Goal: Task Accomplishment & Management: Manage account settings

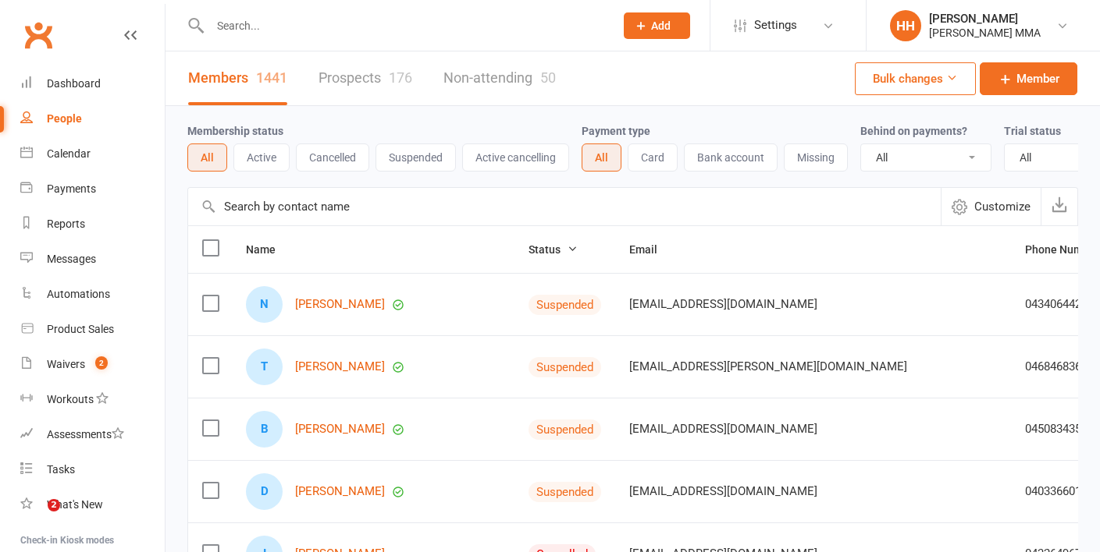
select select "100"
click at [273, 25] on input "text" at bounding box center [404, 26] width 398 height 22
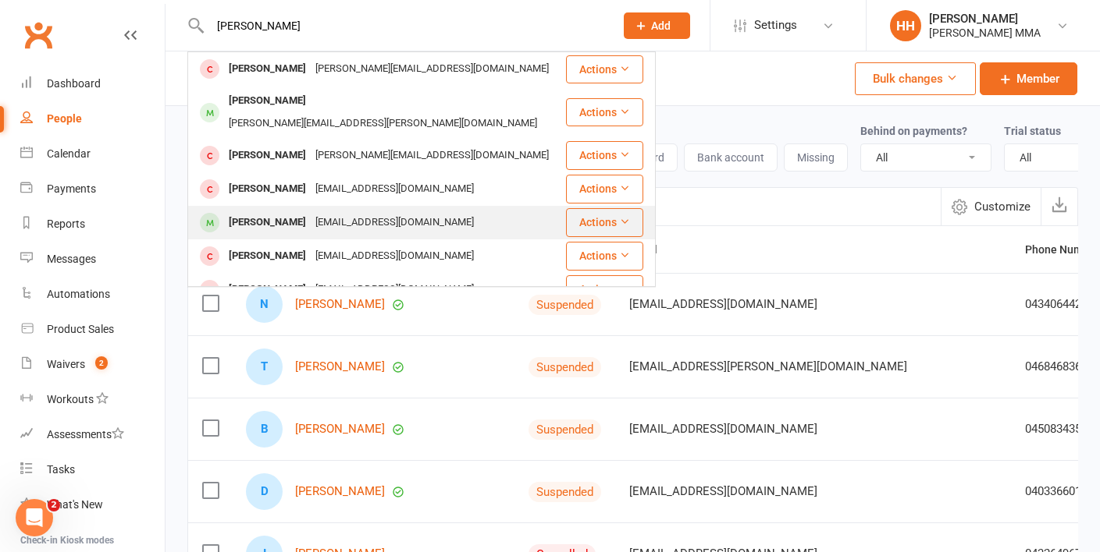
type input "scott"
click at [349, 211] on div "Scottcampbell1@hotmail.com" at bounding box center [395, 222] width 168 height 23
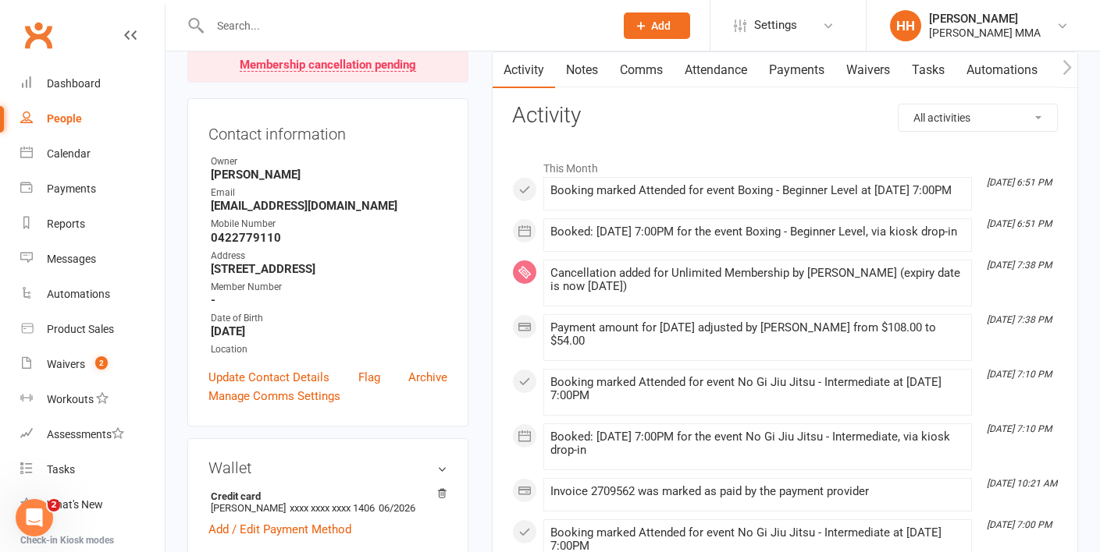
click at [799, 66] on link "Payments" at bounding box center [796, 70] width 77 height 36
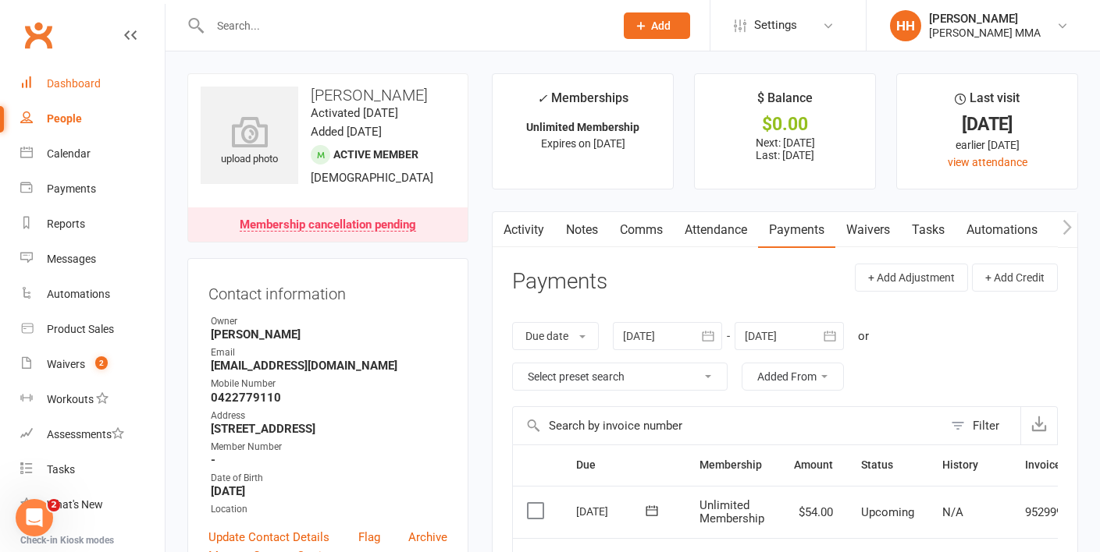
click at [59, 94] on link "Dashboard" at bounding box center [92, 83] width 144 height 35
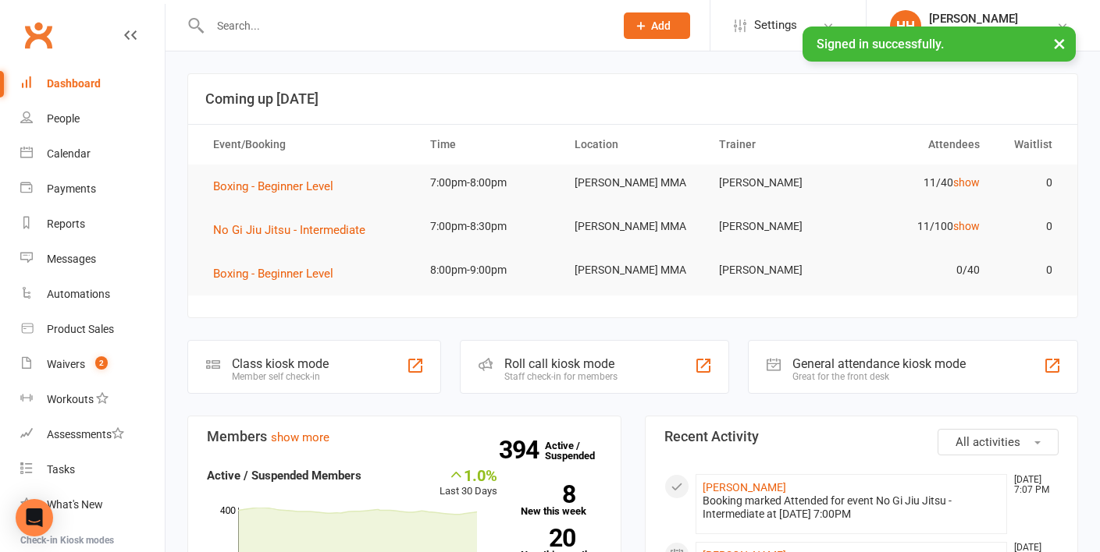
click at [231, 26] on input "text" at bounding box center [404, 26] width 398 height 22
paste input "Nick Mcguinness"
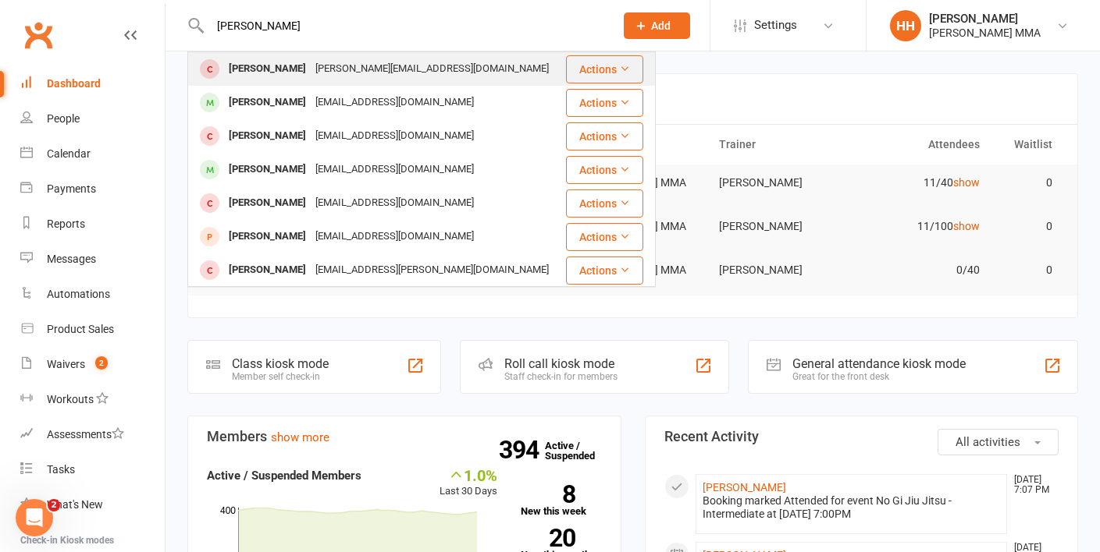
type input "Nick Mcguinness"
click at [342, 65] on div "McGuinness.nm@gmail.com" at bounding box center [432, 69] width 243 height 23
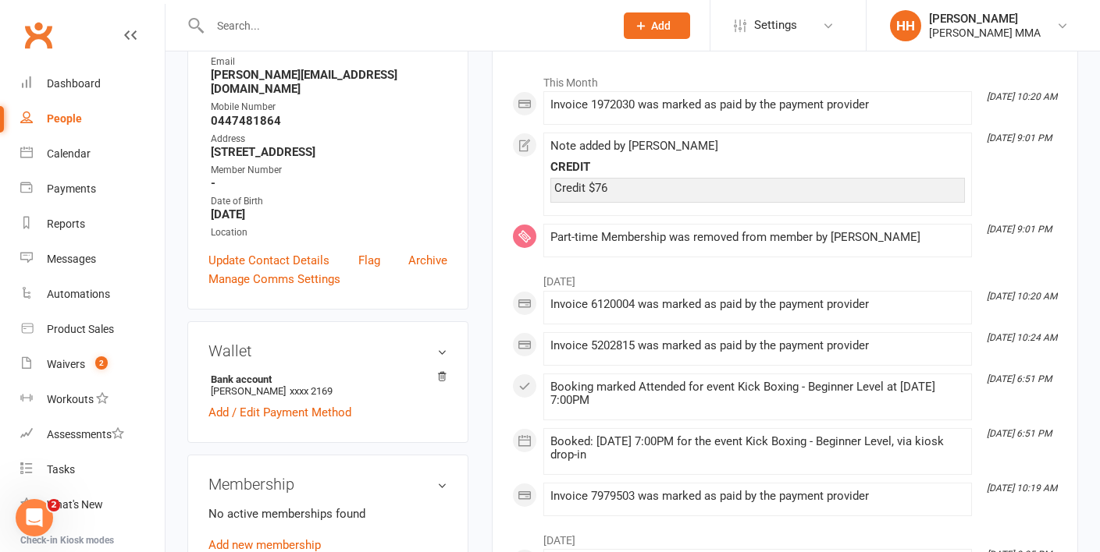
scroll to position [284, 0]
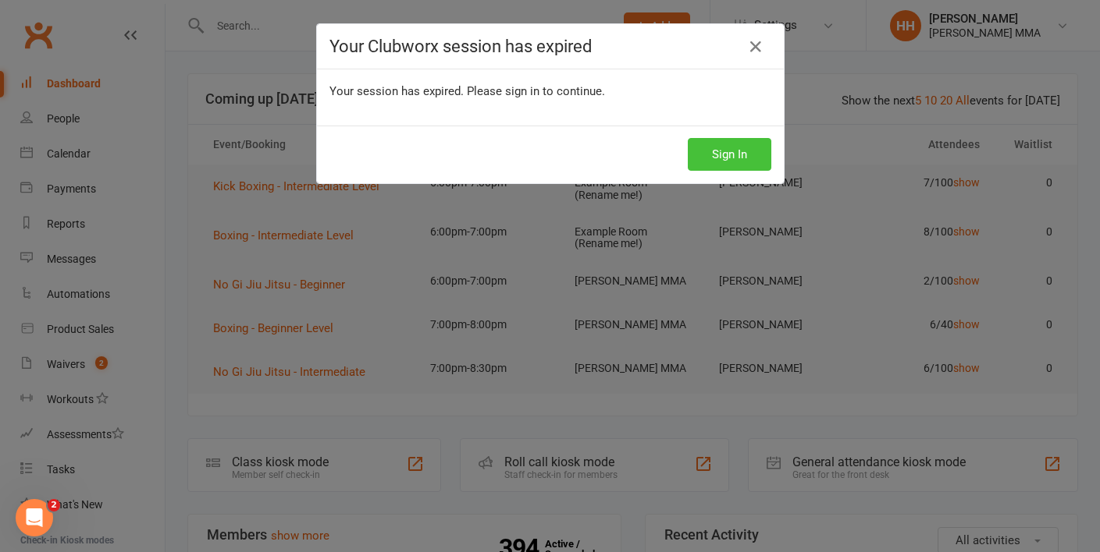
click at [739, 155] on button "Sign In" at bounding box center [728, 154] width 83 height 33
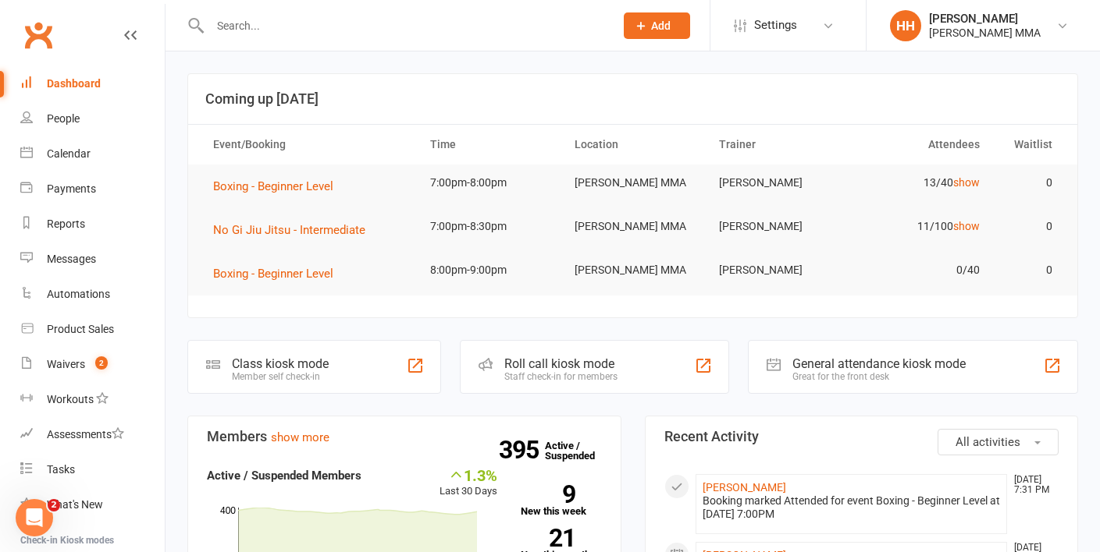
click at [229, 28] on input "text" at bounding box center [404, 26] width 398 height 22
paste input "lachlan henrisson"
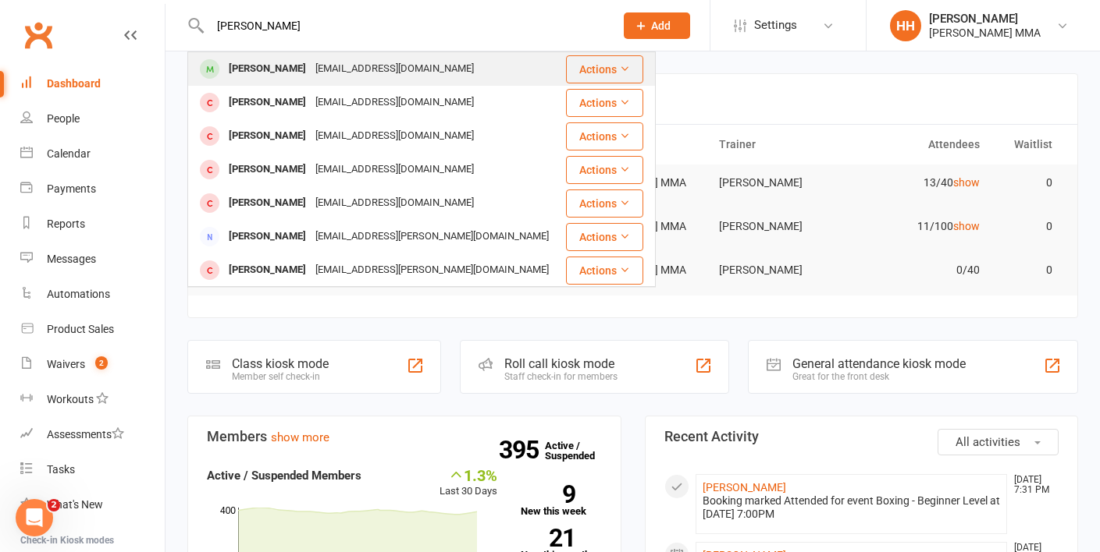
type input "lachlan henrisson"
click at [258, 66] on div "Lachlan Henrisson" at bounding box center [267, 69] width 87 height 23
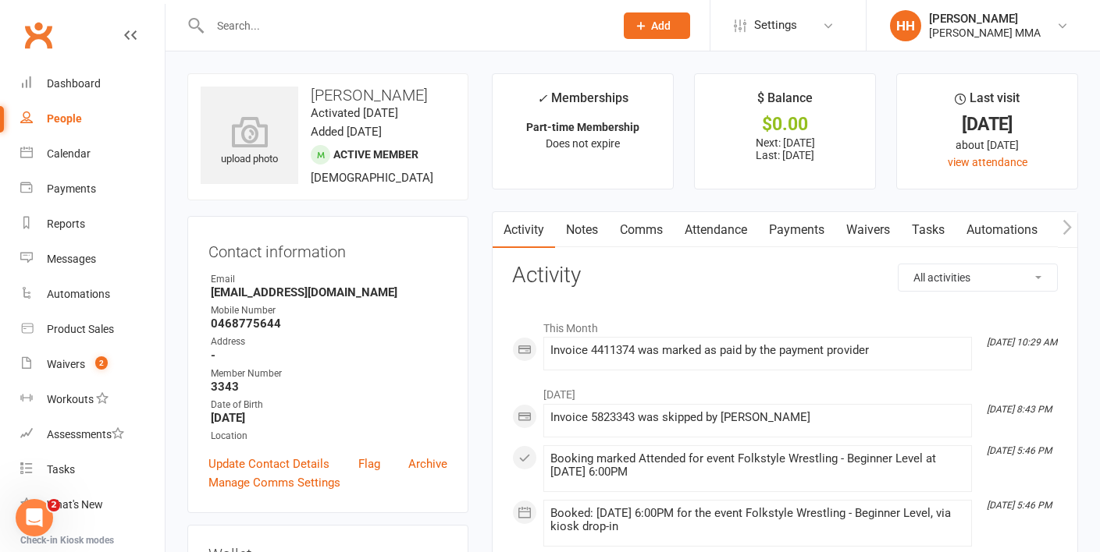
click at [808, 237] on link "Payments" at bounding box center [796, 230] width 77 height 36
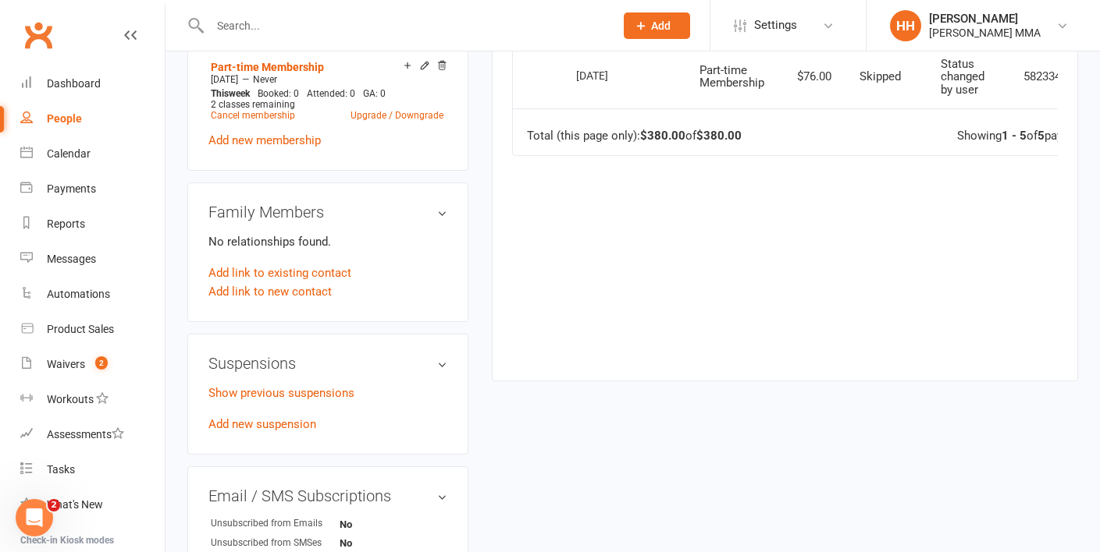
scroll to position [653, 0]
click at [276, 418] on link "Add new suspension" at bounding box center [262, 424] width 108 height 14
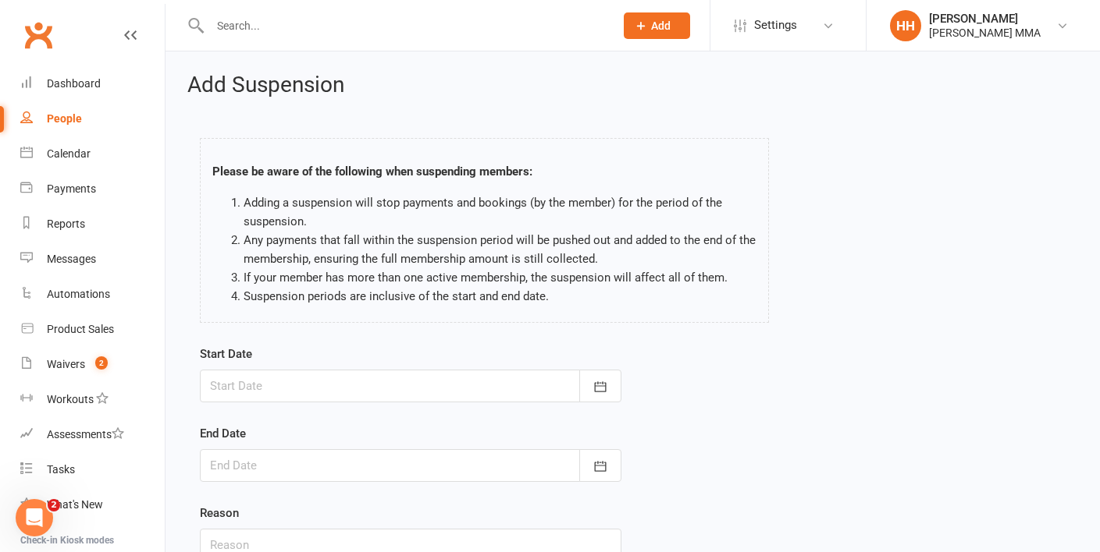
click at [400, 398] on div at bounding box center [410, 386] width 421 height 33
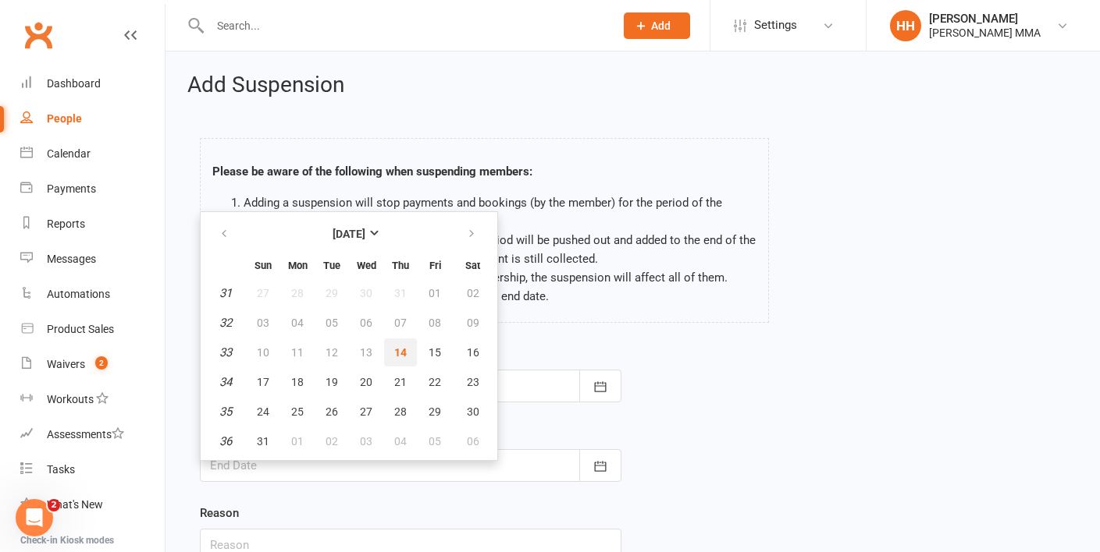
click at [403, 349] on span "14" at bounding box center [400, 352] width 12 height 12
type input "[DATE]"
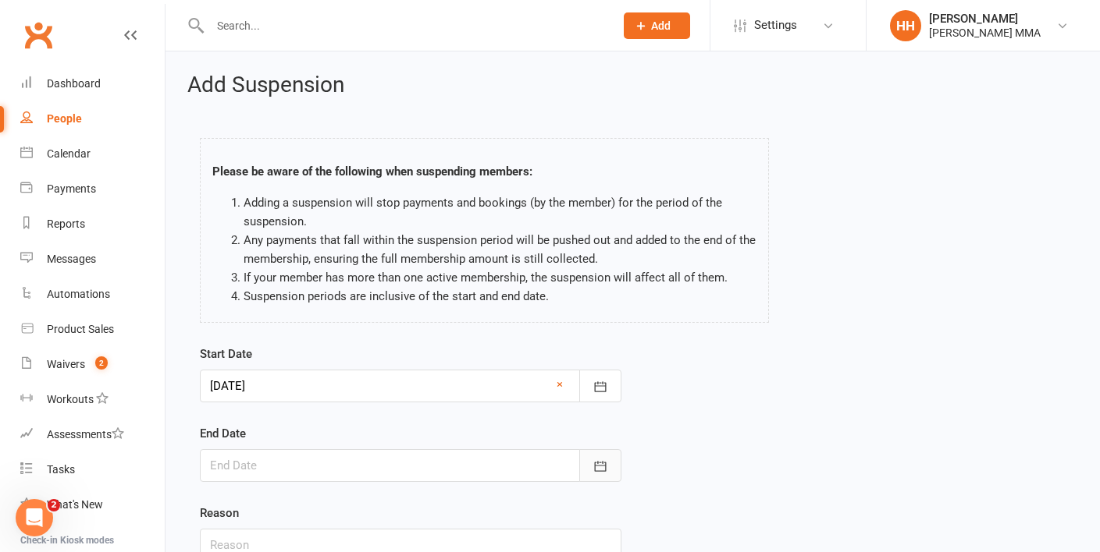
click at [600, 472] on icon "button" at bounding box center [600, 467] width 16 height 16
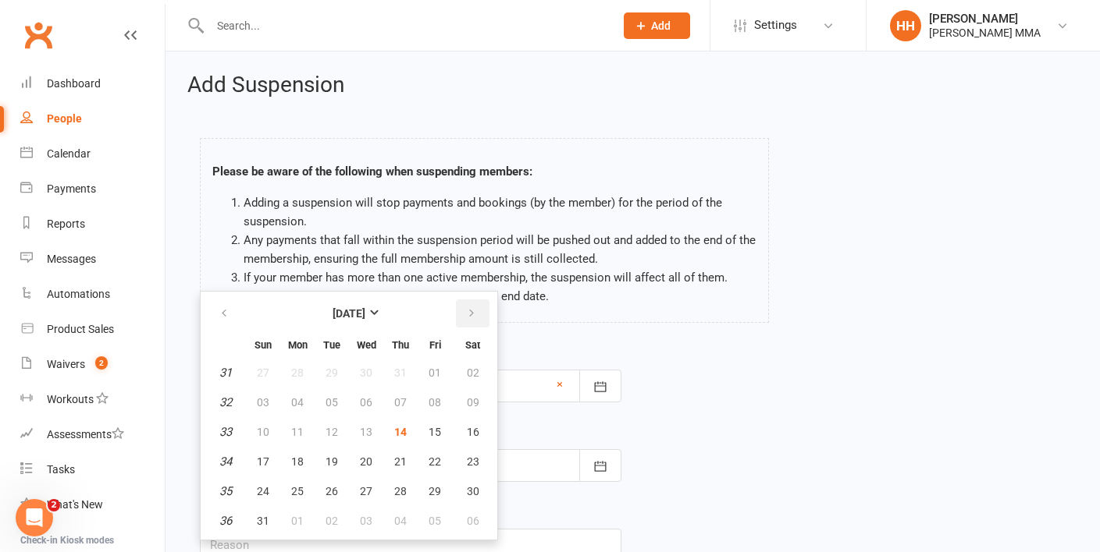
click at [471, 321] on button "button" at bounding box center [473, 314] width 34 height 28
click at [298, 434] on span "15" at bounding box center [297, 432] width 12 height 12
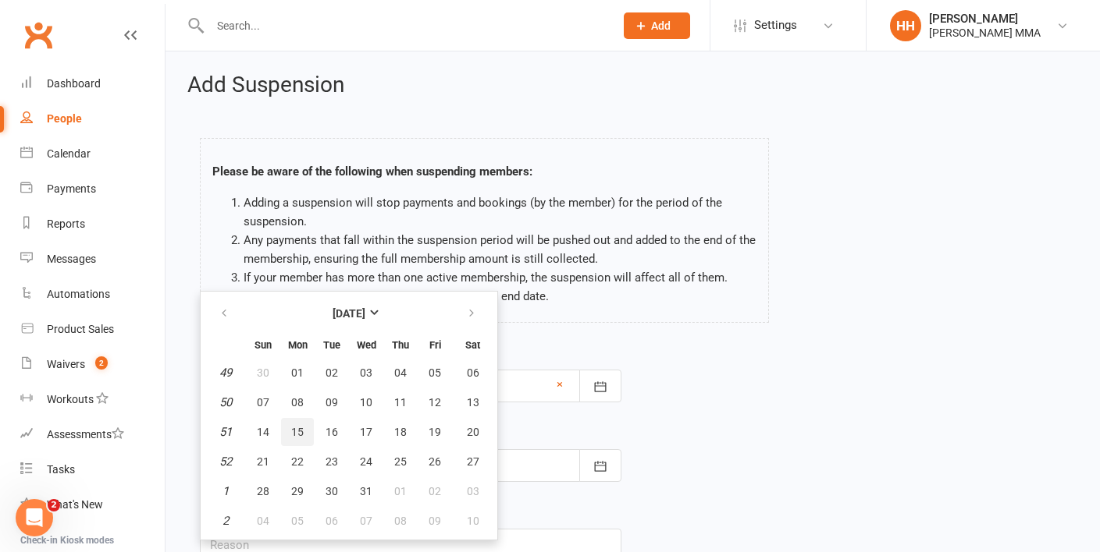
type input "15 Dec 2025"
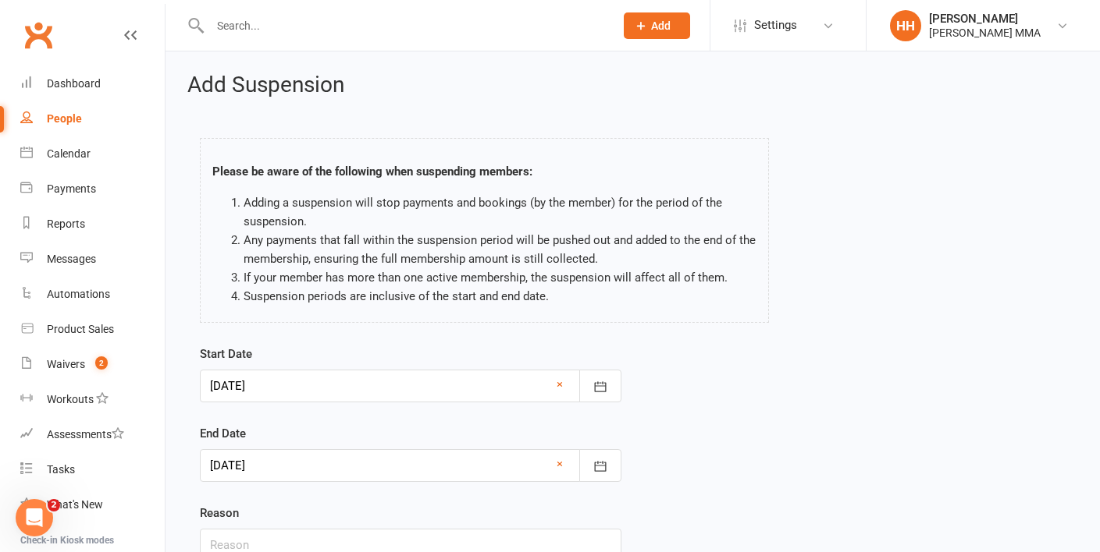
scroll to position [105, 0]
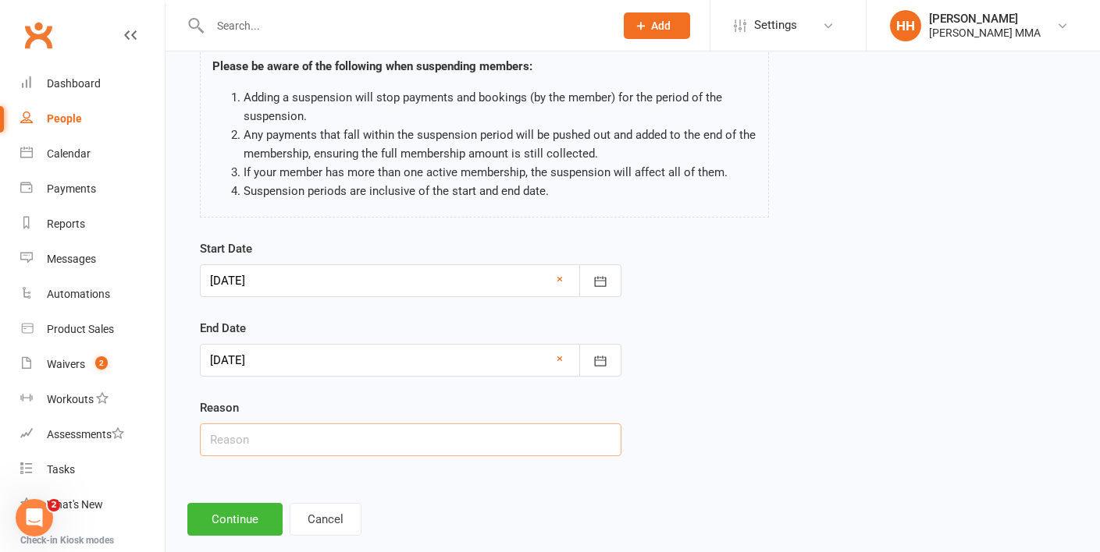
click at [368, 439] on input "text" at bounding box center [410, 440] width 421 height 33
type input "away"
click at [641, 396] on div "Start Date 14 Aug 2025 August 2025 Sun Mon Tue Wed Thu Fri Sat 31 27 28 29 30 3…" at bounding box center [632, 359] width 889 height 239
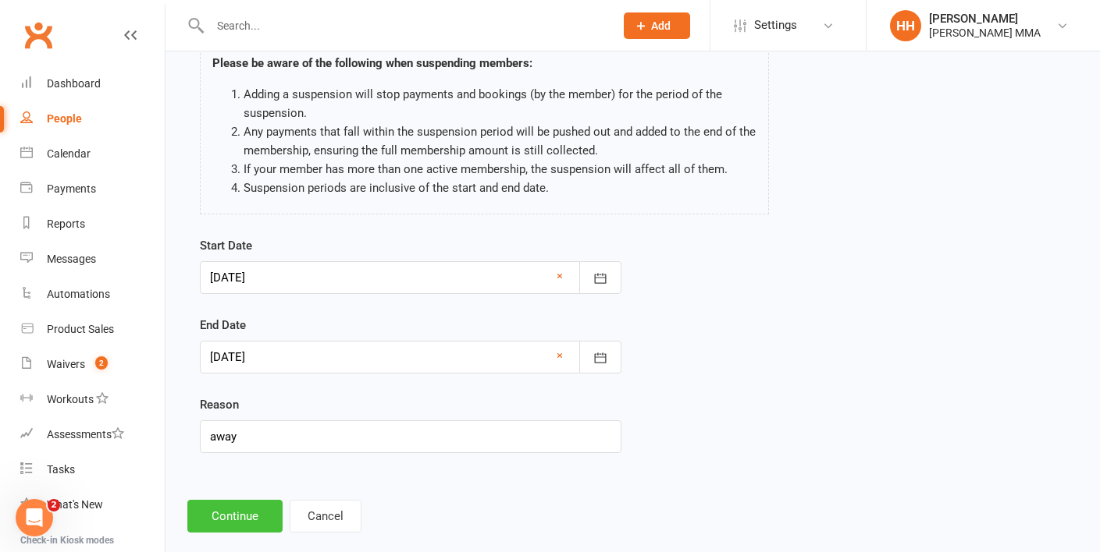
click at [233, 513] on button "Continue" at bounding box center [234, 516] width 95 height 33
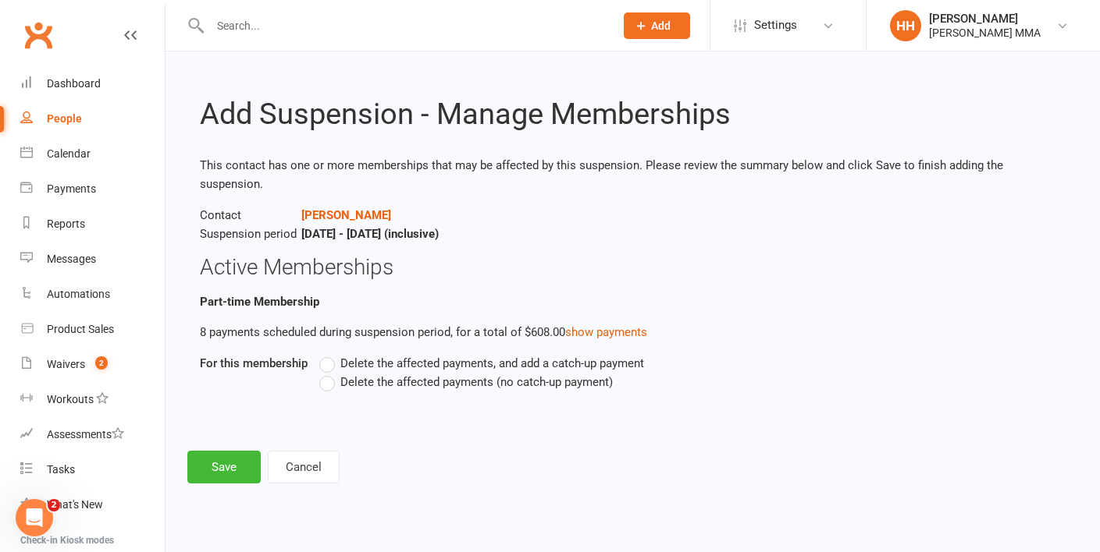
scroll to position [0, 0]
click at [459, 354] on span "Delete the affected payments, and add a catch-up payment" at bounding box center [492, 362] width 304 height 16
click at [329, 354] on input "Delete the affected payments, and add a catch-up payment" at bounding box center [324, 354] width 10 height 0
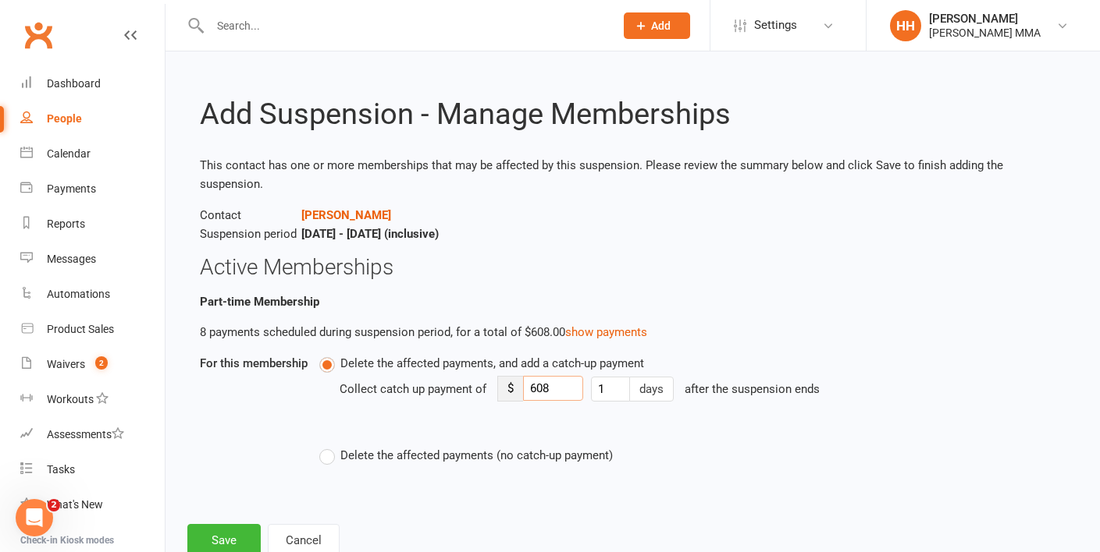
click at [563, 376] on input "608" at bounding box center [553, 388] width 60 height 25
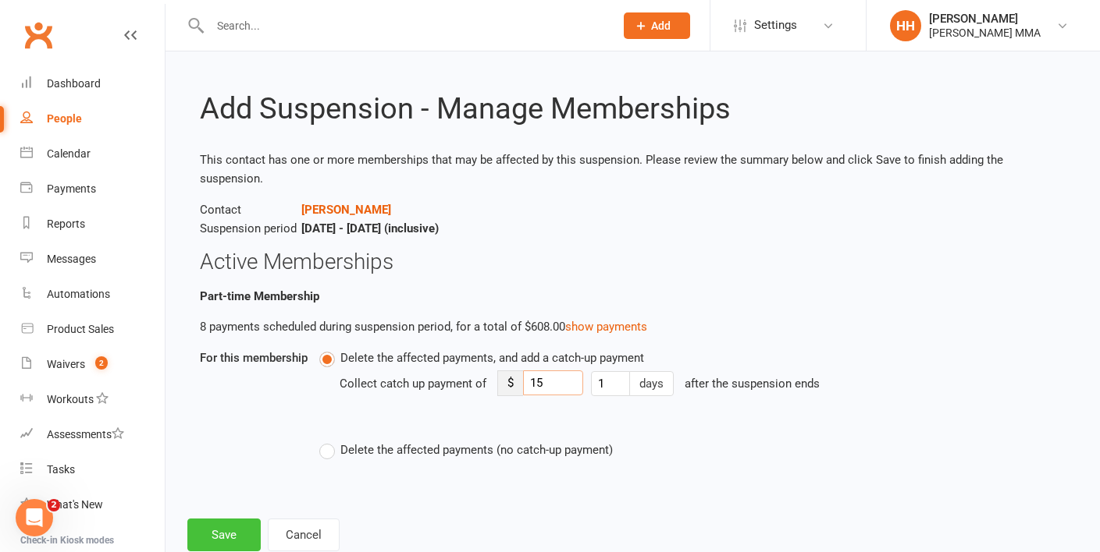
type input "15"
click at [224, 519] on button "Save" at bounding box center [223, 535] width 73 height 33
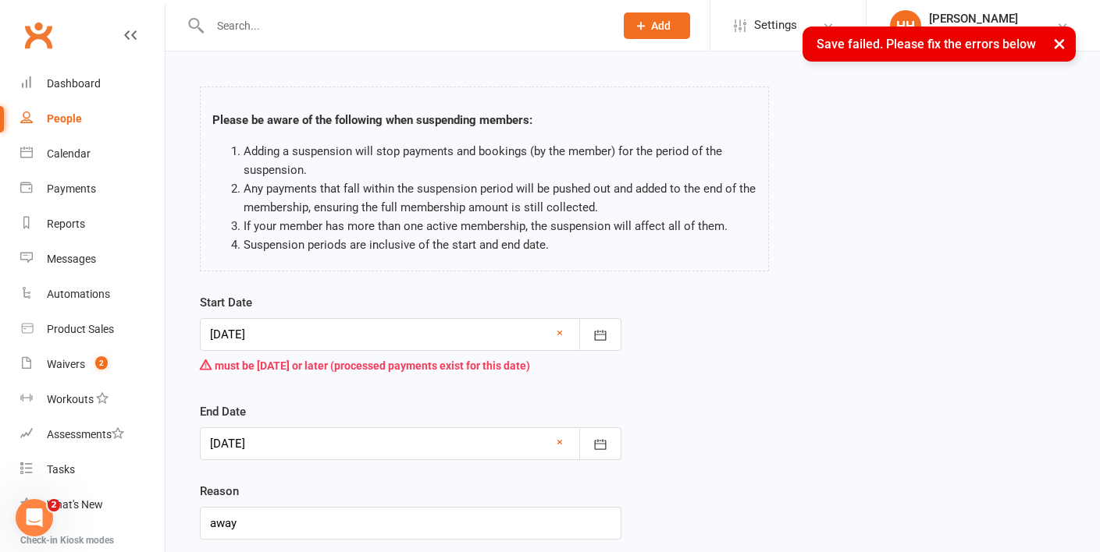
scroll to position [53, 0]
click at [586, 330] on button "button" at bounding box center [600, 333] width 42 height 33
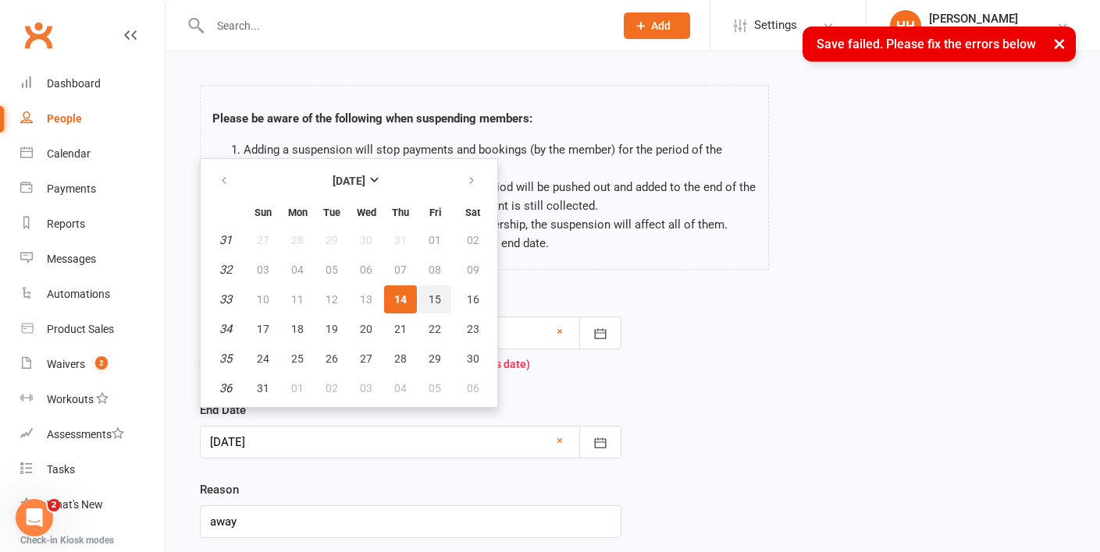
click at [441, 298] on button "15" at bounding box center [434, 300] width 33 height 28
type input "15 Aug 2025"
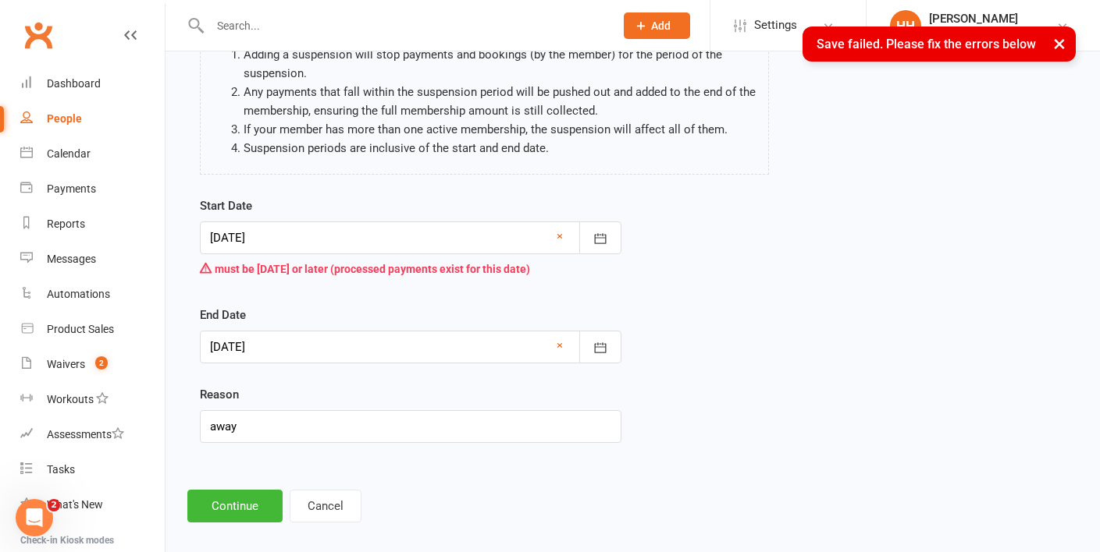
scroll to position [163, 0]
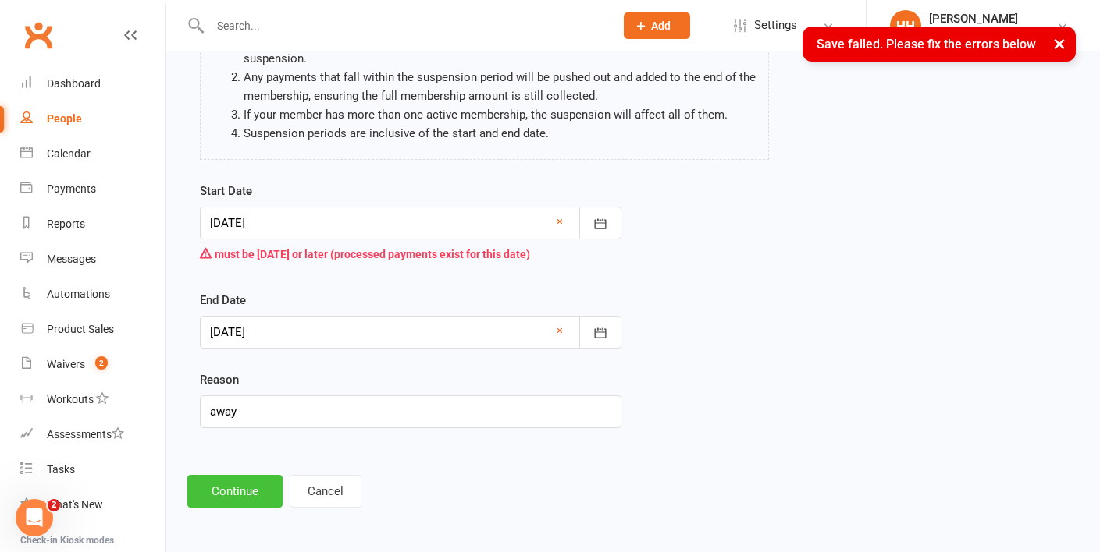
click at [228, 492] on button "Continue" at bounding box center [234, 491] width 95 height 33
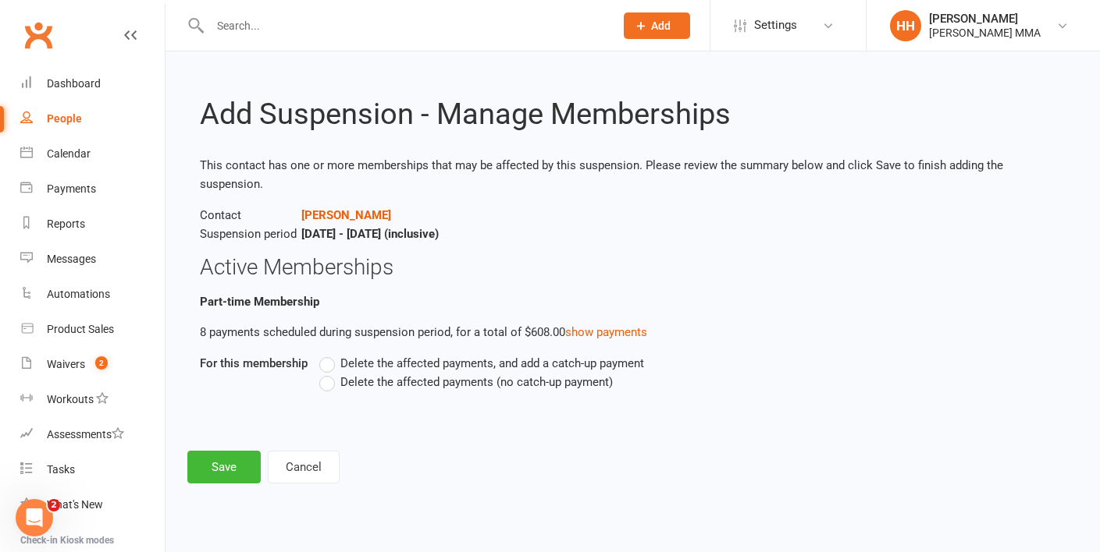
click at [407, 354] on span "Delete the affected payments, and add a catch-up payment" at bounding box center [492, 362] width 304 height 16
click at [329, 354] on input "Delete the affected payments, and add a catch-up payment" at bounding box center [324, 354] width 10 height 0
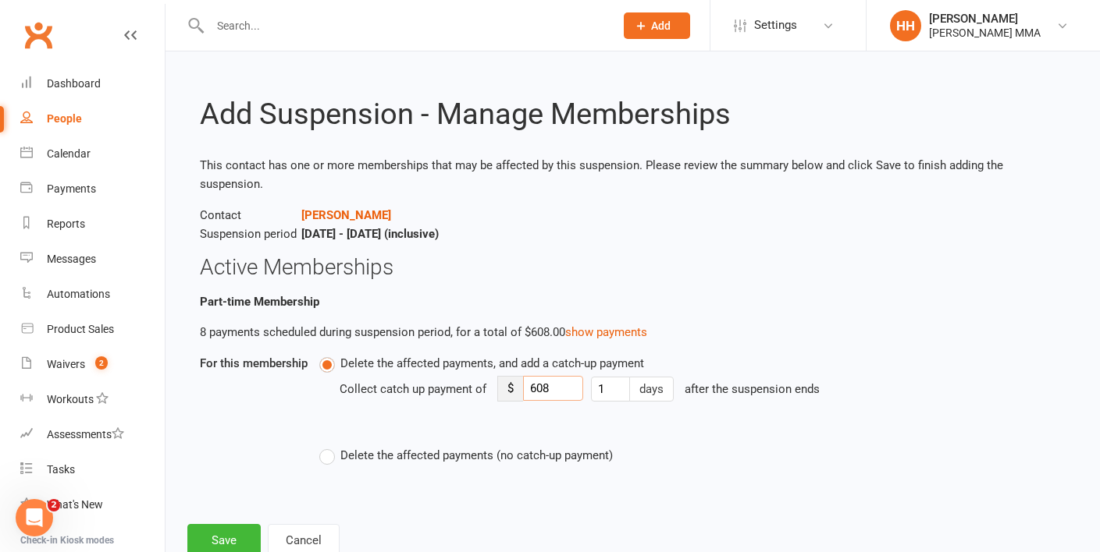
click at [567, 376] on input "608" at bounding box center [553, 388] width 60 height 25
type input "15"
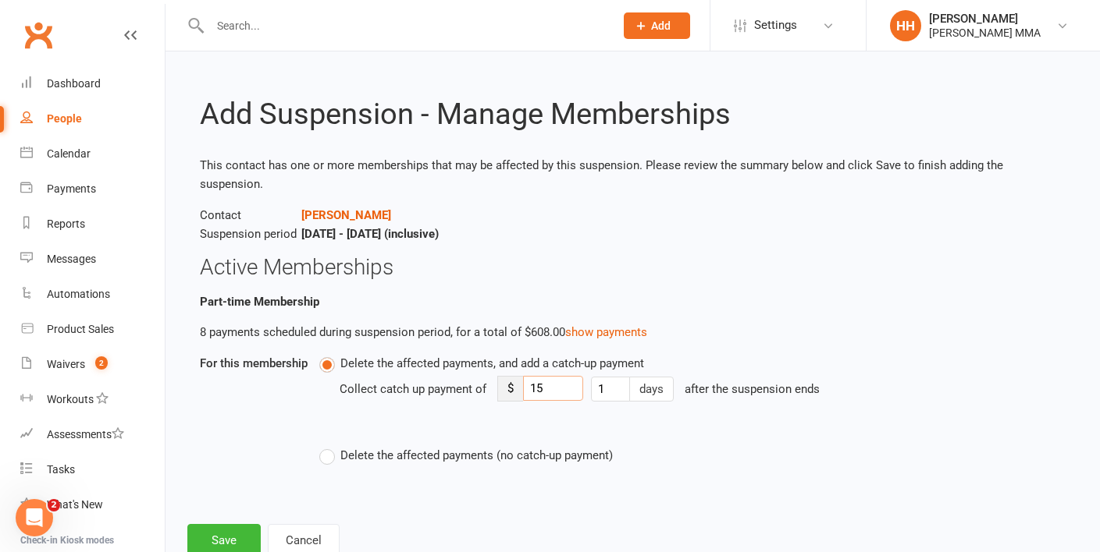
scroll to position [30, 0]
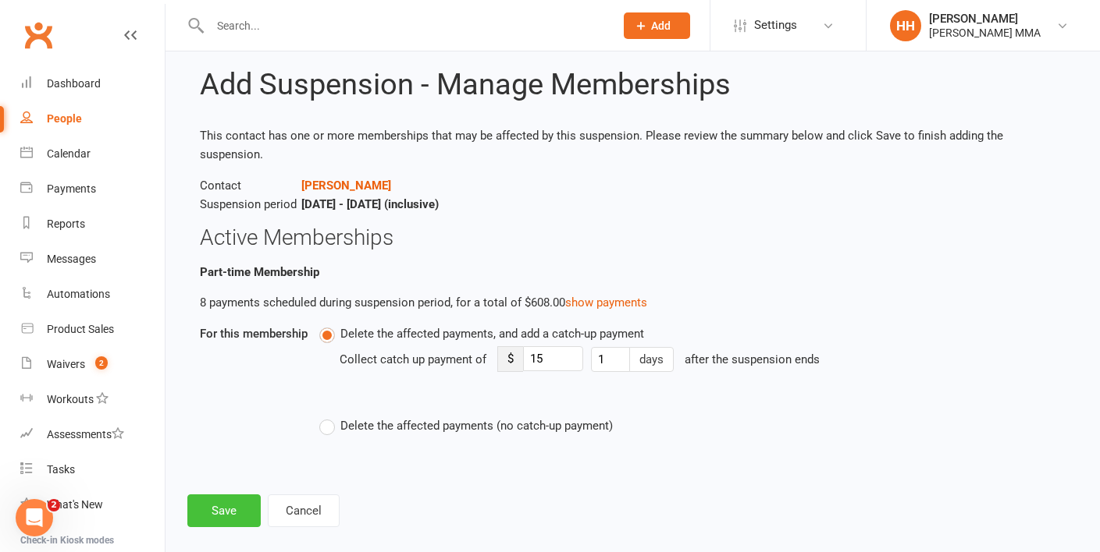
click at [236, 495] on button "Save" at bounding box center [223, 511] width 73 height 33
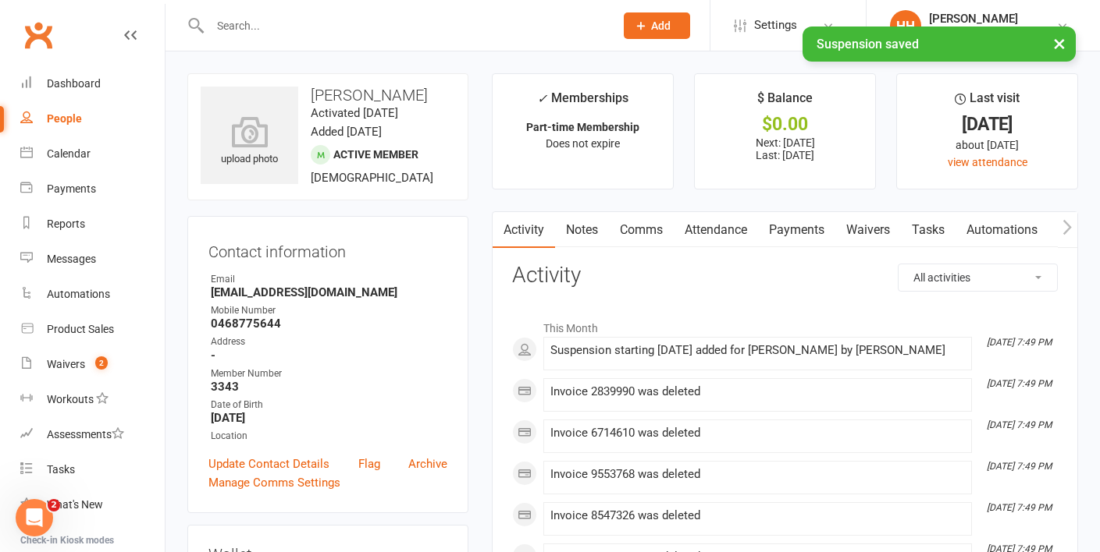
click at [791, 222] on link "Payments" at bounding box center [796, 230] width 77 height 36
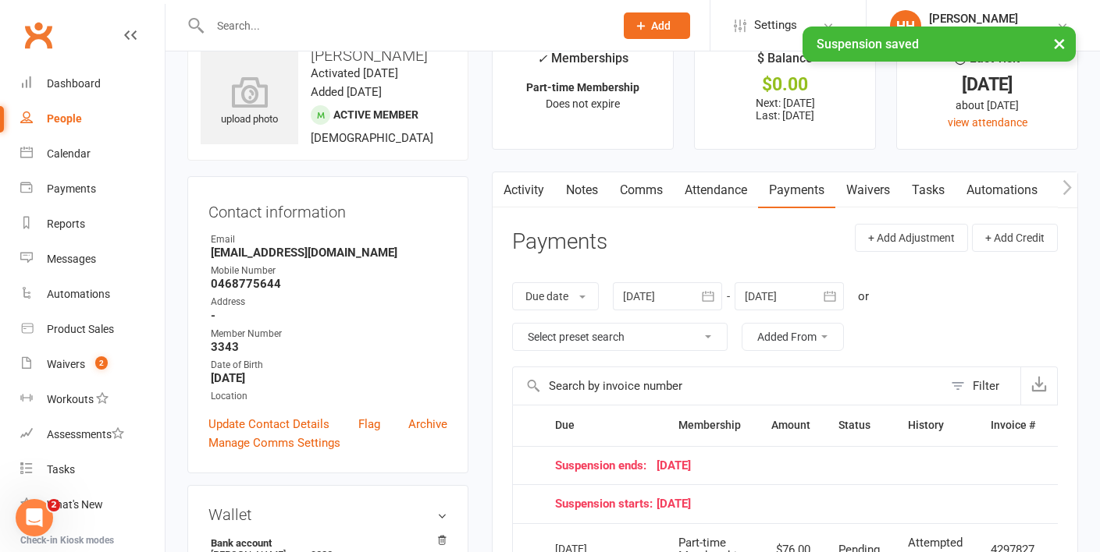
scroll to position [44, 0]
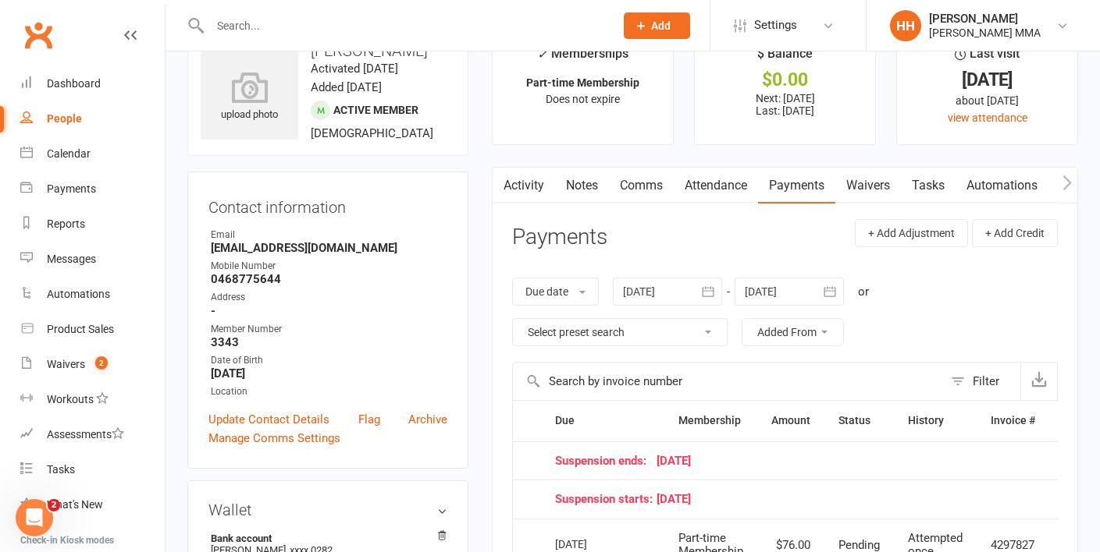
click at [827, 293] on icon "button" at bounding box center [829, 291] width 12 height 10
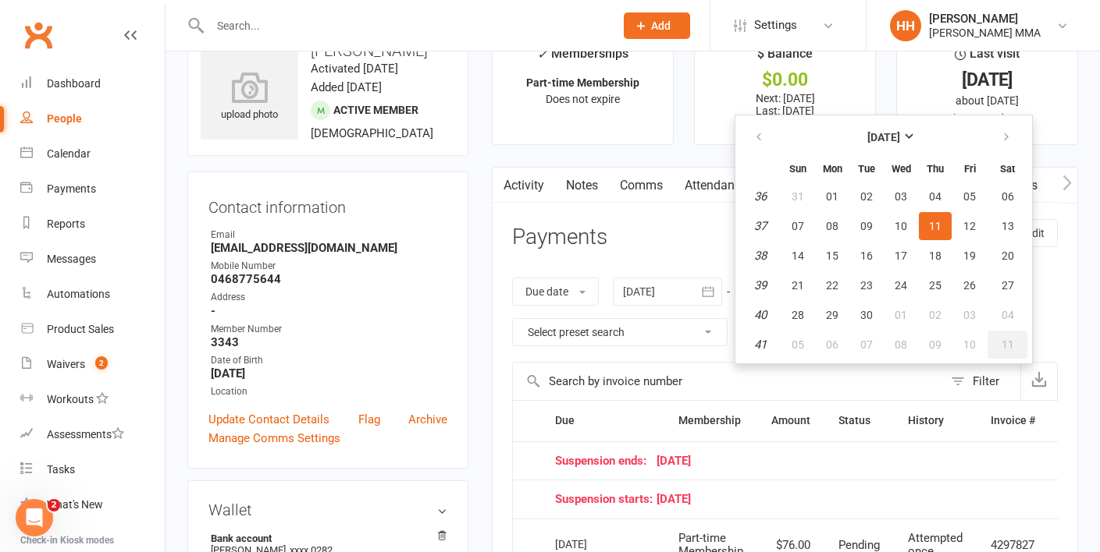
click at [1000, 342] on button "11" at bounding box center [1007, 345] width 40 height 28
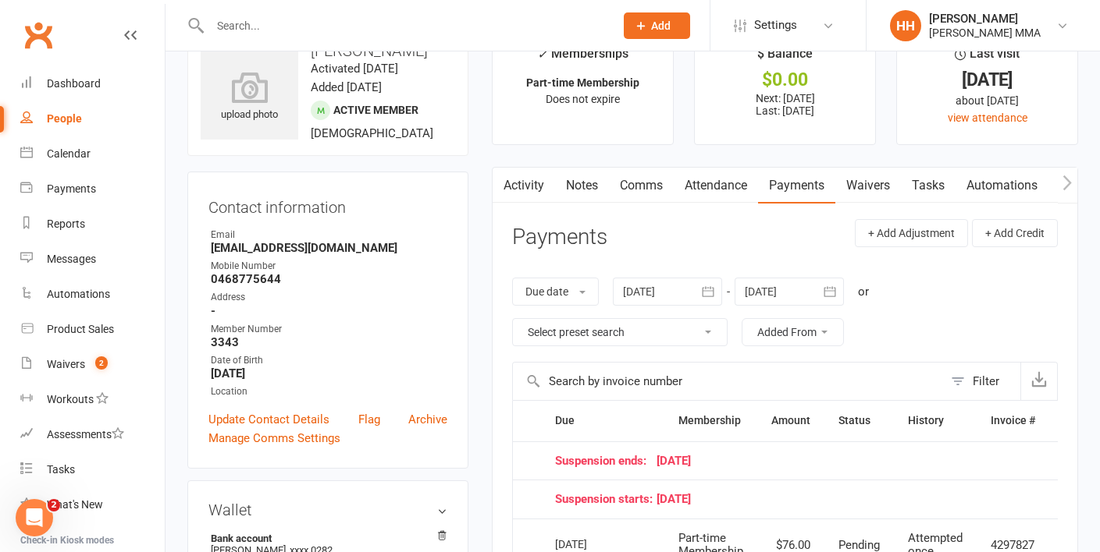
scroll to position [149, 0]
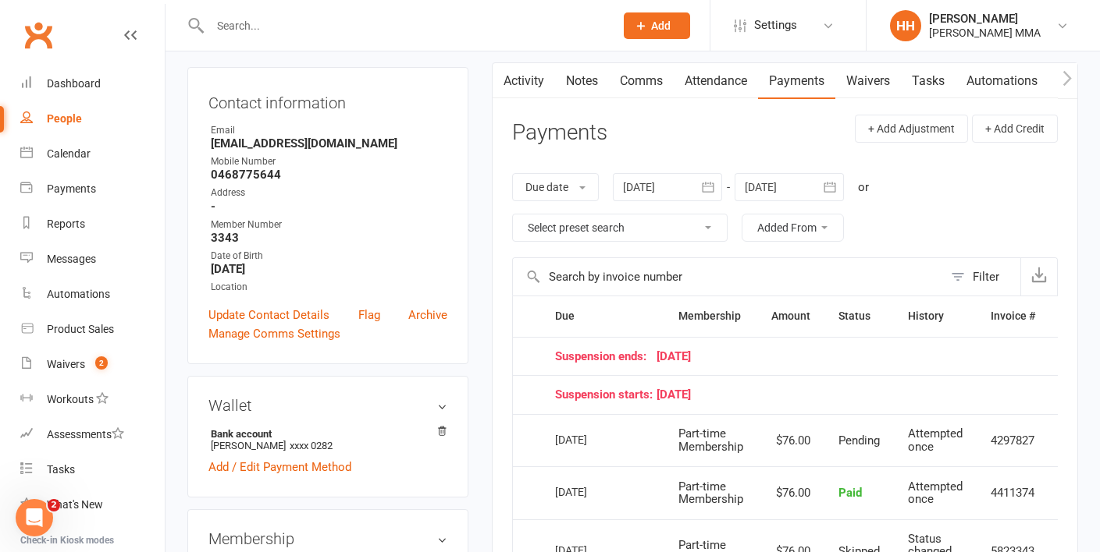
click at [831, 198] on button "button" at bounding box center [829, 187] width 28 height 28
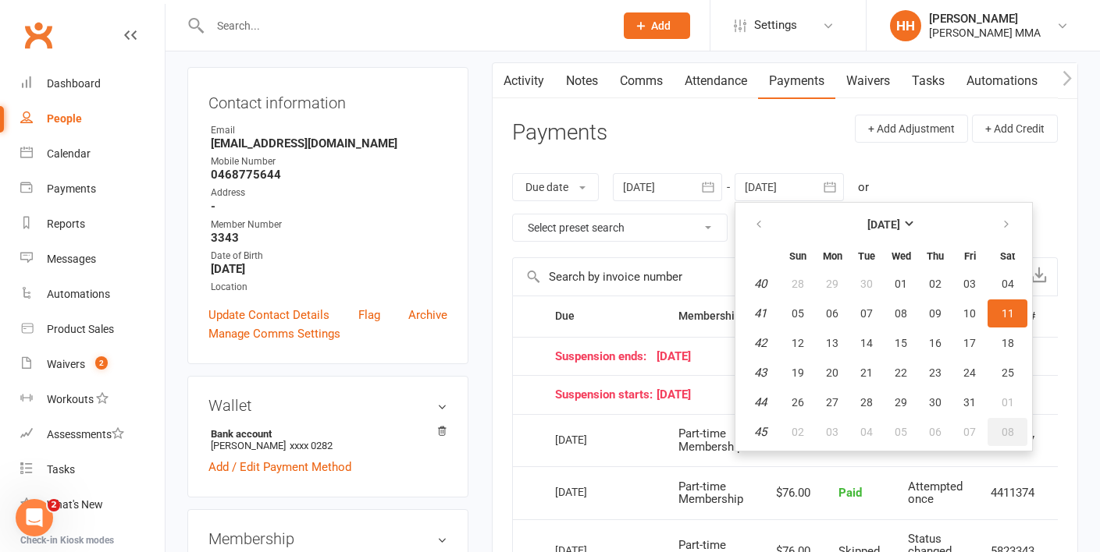
click at [1011, 435] on span "08" at bounding box center [1007, 432] width 12 height 12
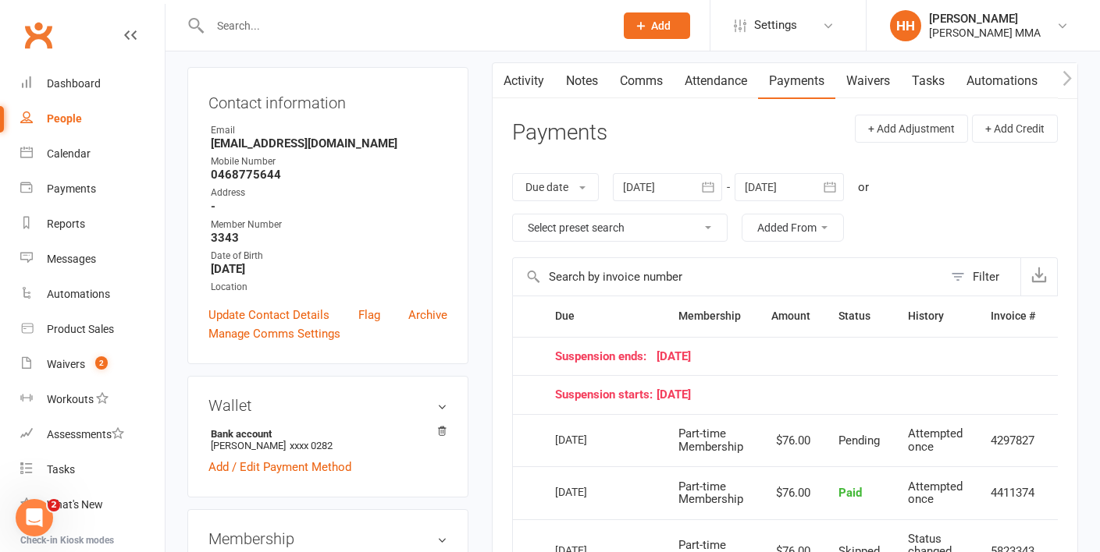
click at [837, 179] on icon "button" at bounding box center [830, 187] width 16 height 16
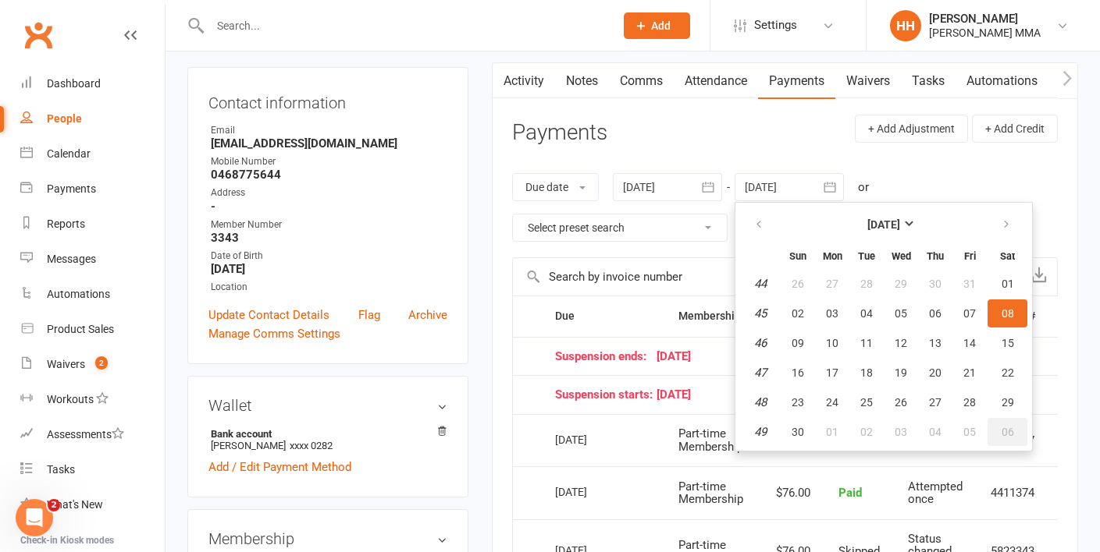
click at [1000, 438] on button "06" at bounding box center [1007, 432] width 40 height 28
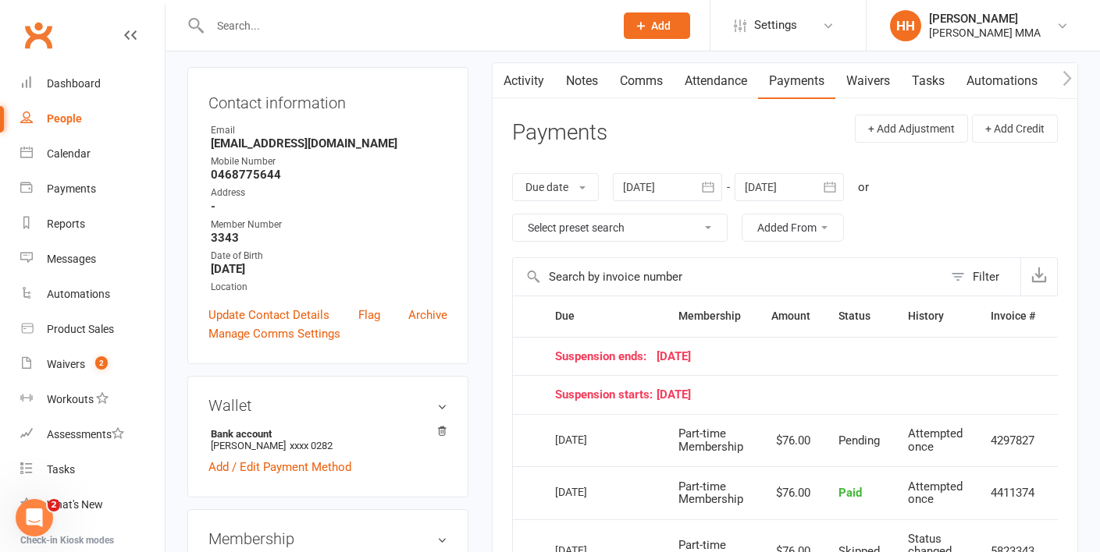
click at [844, 182] on button "button" at bounding box center [829, 187] width 28 height 28
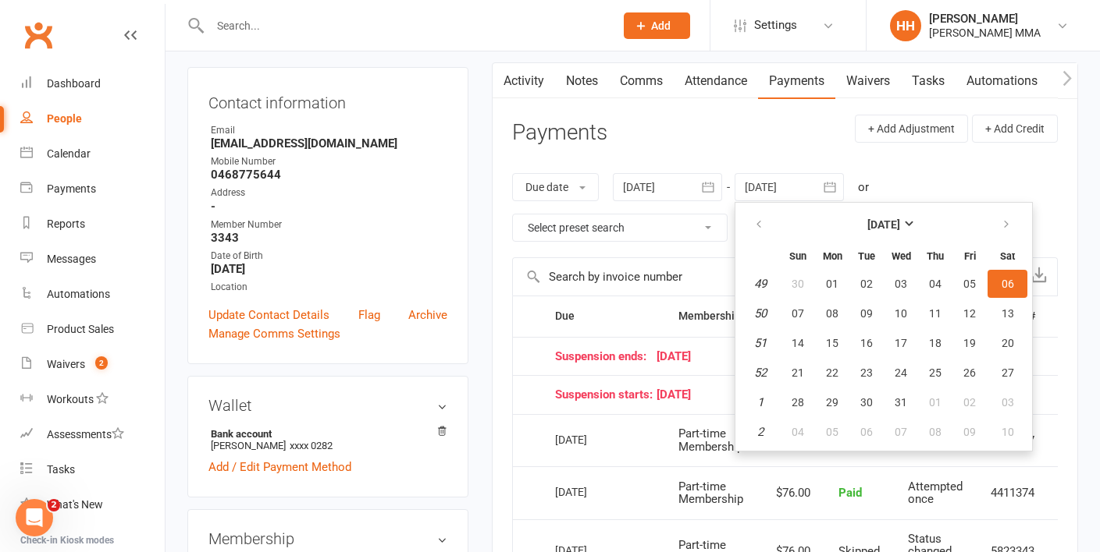
click at [844, 182] on button "button" at bounding box center [829, 187] width 28 height 28
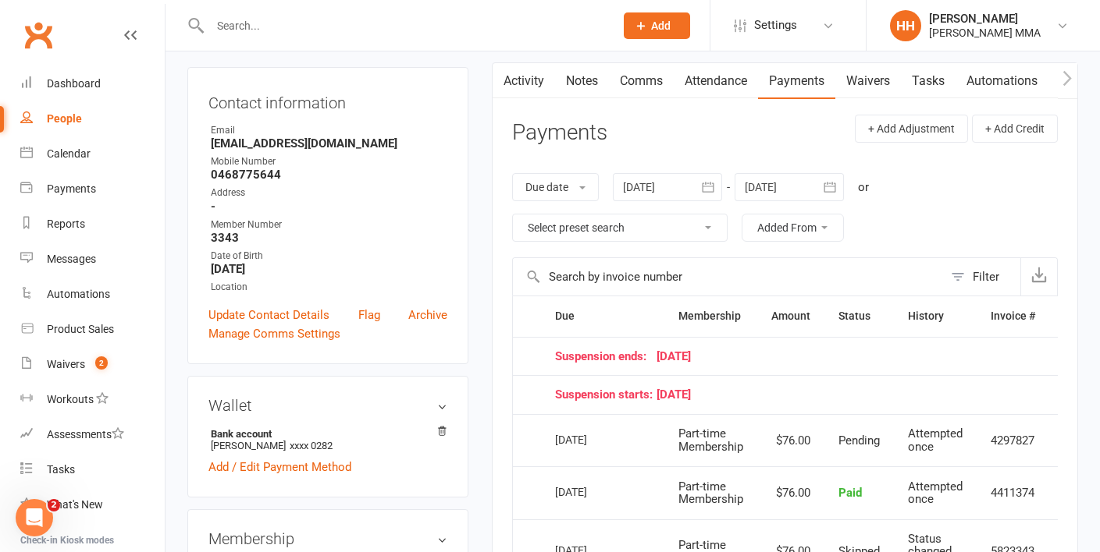
click at [843, 183] on button "button" at bounding box center [829, 187] width 28 height 28
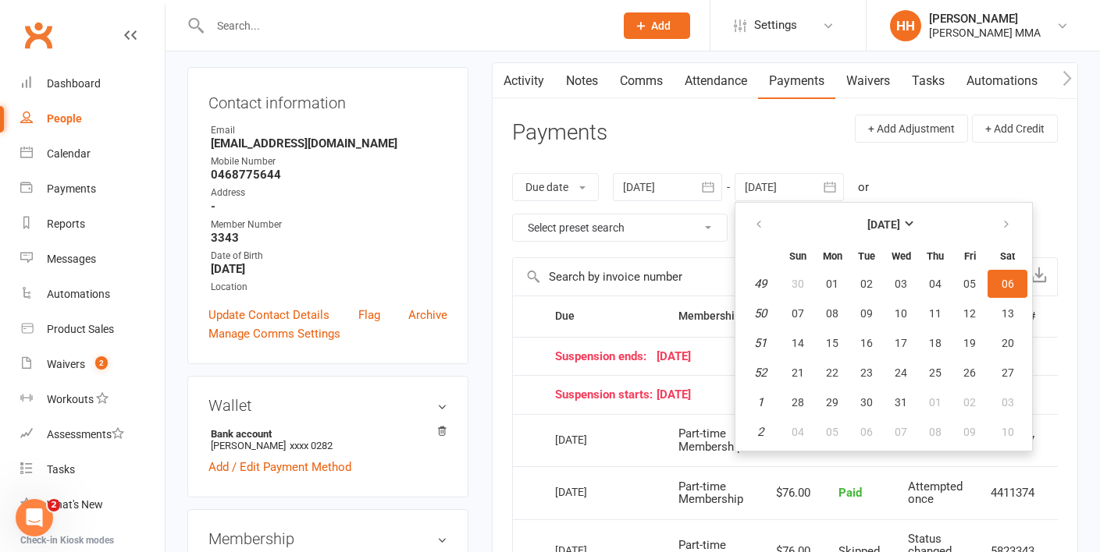
click at [1009, 446] on table "December 2025 Sun Mon Tue Wed Thu Fri Sat 49 30 01 02 03 04 05 06 50 07 08 09 1…" at bounding box center [883, 327] width 290 height 242
click at [1007, 443] on button "10" at bounding box center [1007, 432] width 40 height 28
type input "10 Jan 2026"
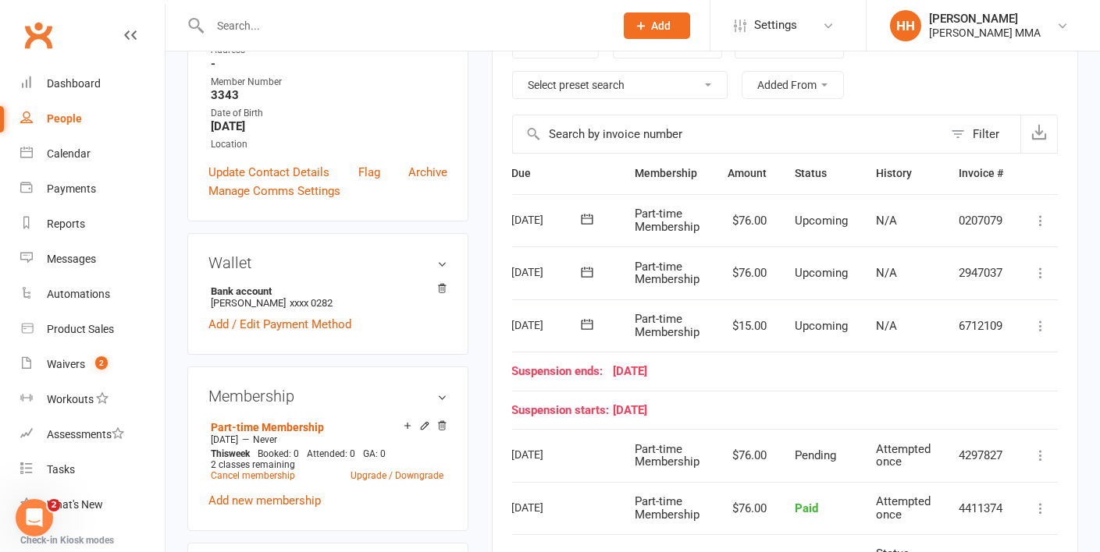
scroll to position [0, 74]
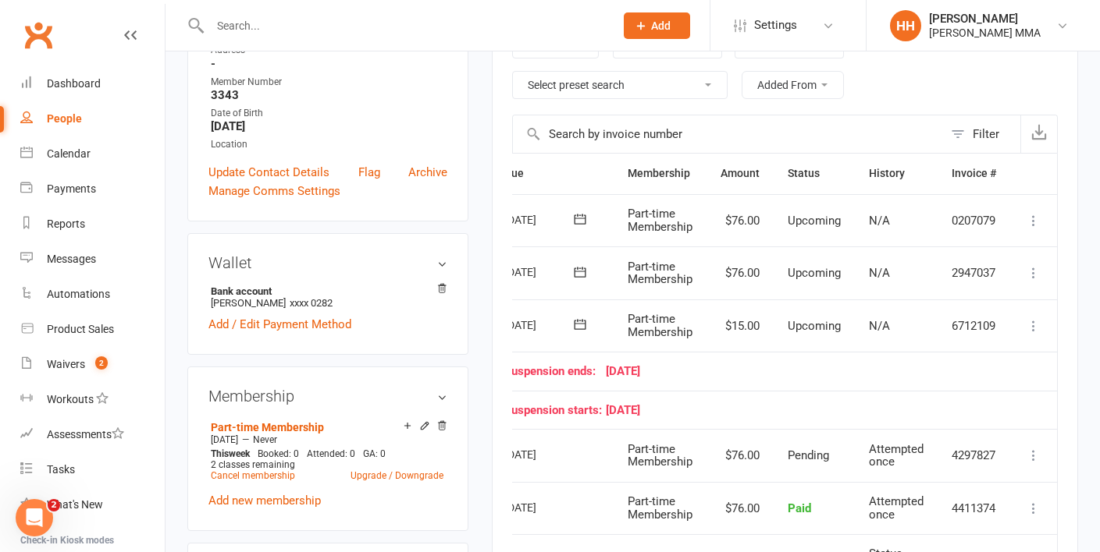
click at [1028, 279] on button at bounding box center [1033, 273] width 19 height 19
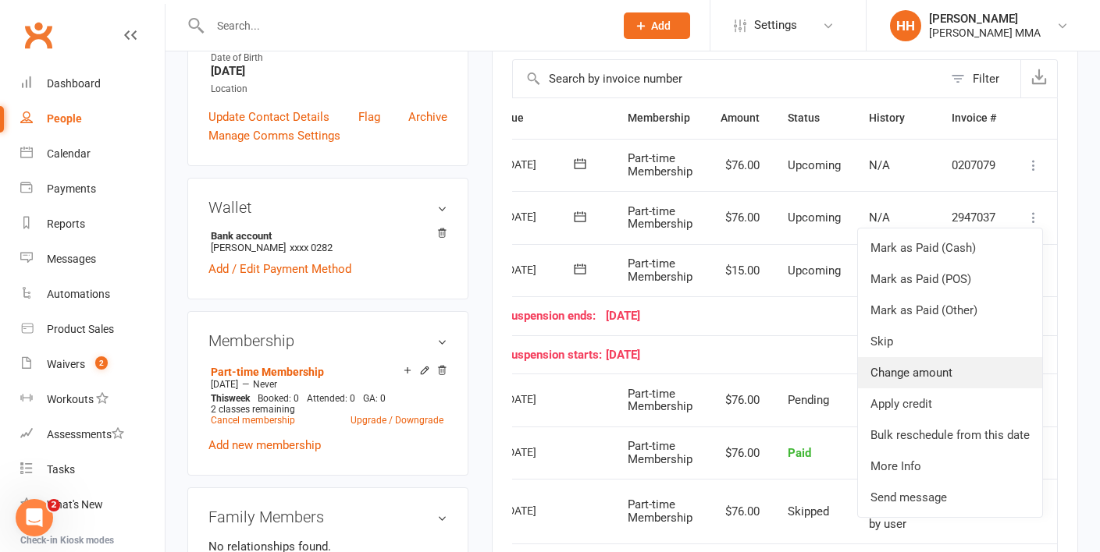
scroll to position [346, 0]
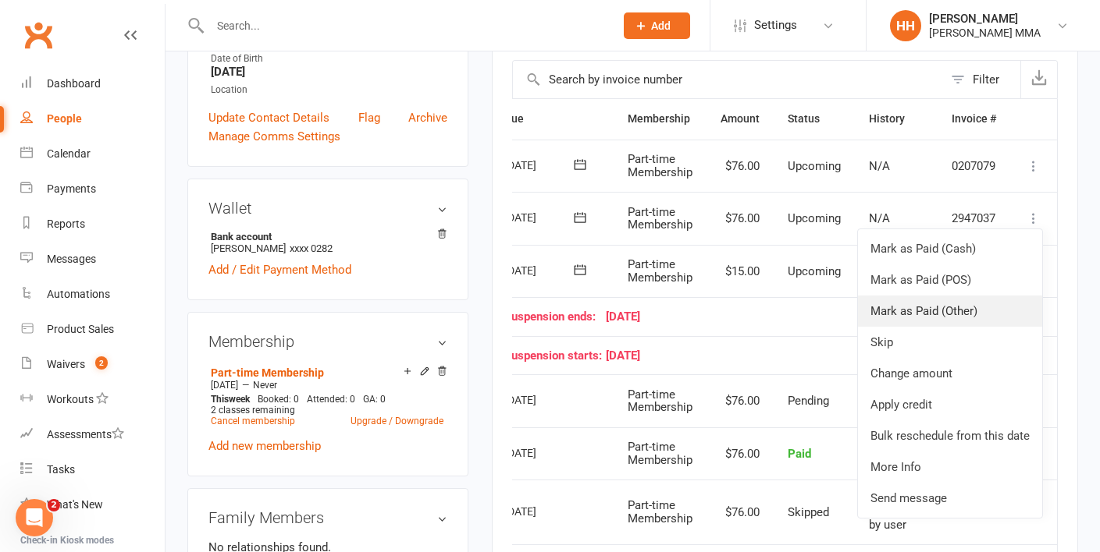
click at [962, 314] on link "Mark as Paid (Other)" at bounding box center [950, 311] width 184 height 31
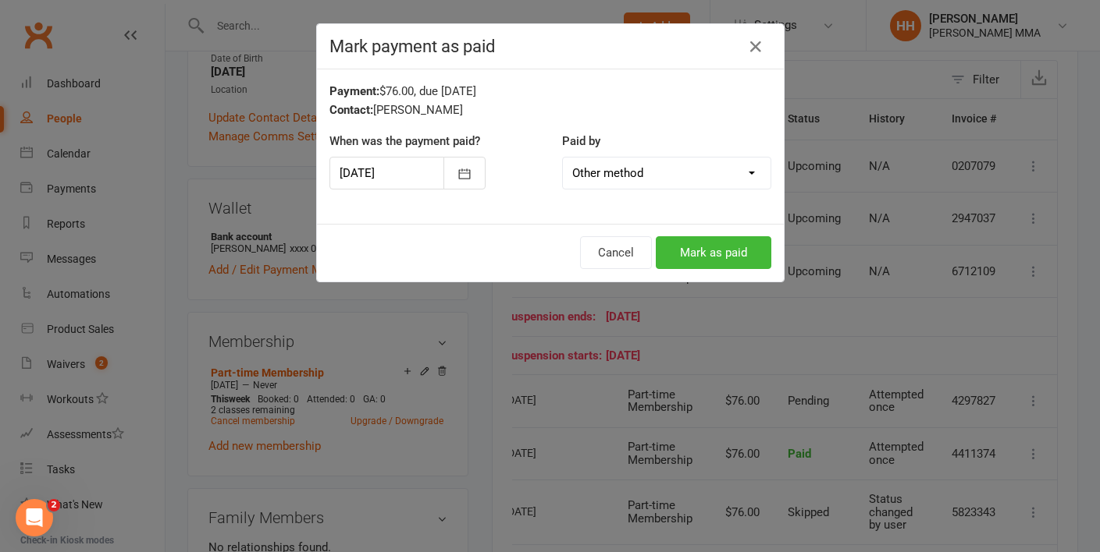
click at [883, 258] on div "Mark payment as paid Payment: $76.00, due 18-Dec-2025 Contact: Lachlan Henrisso…" at bounding box center [550, 276] width 1100 height 552
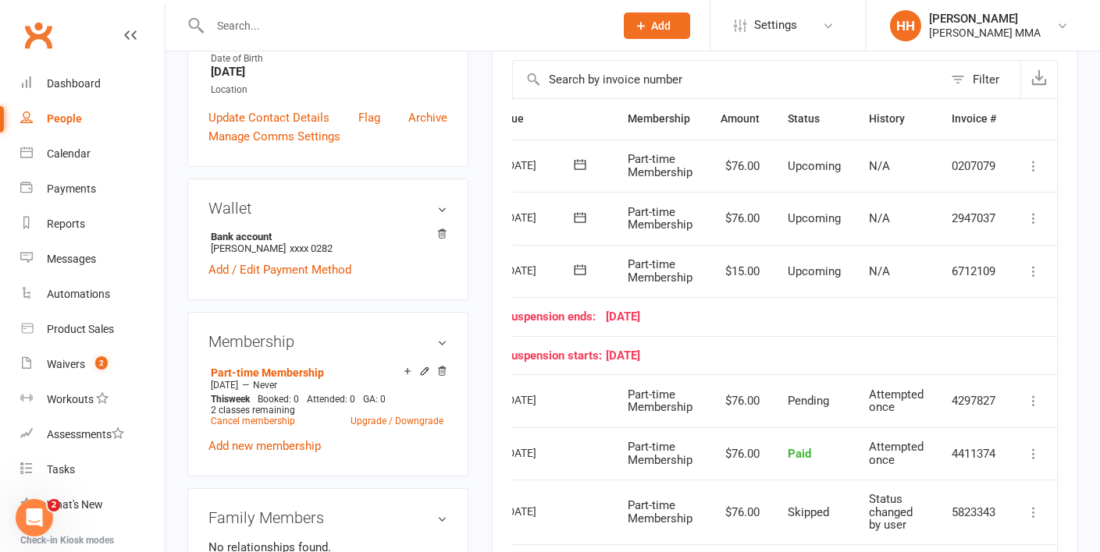
click at [1032, 231] on td "Mark as Paid (Cash) Mark as Paid (POS) Mark as Paid (Other) Skip Change amount …" at bounding box center [1033, 218] width 47 height 53
click at [1032, 226] on button at bounding box center [1033, 218] width 19 height 19
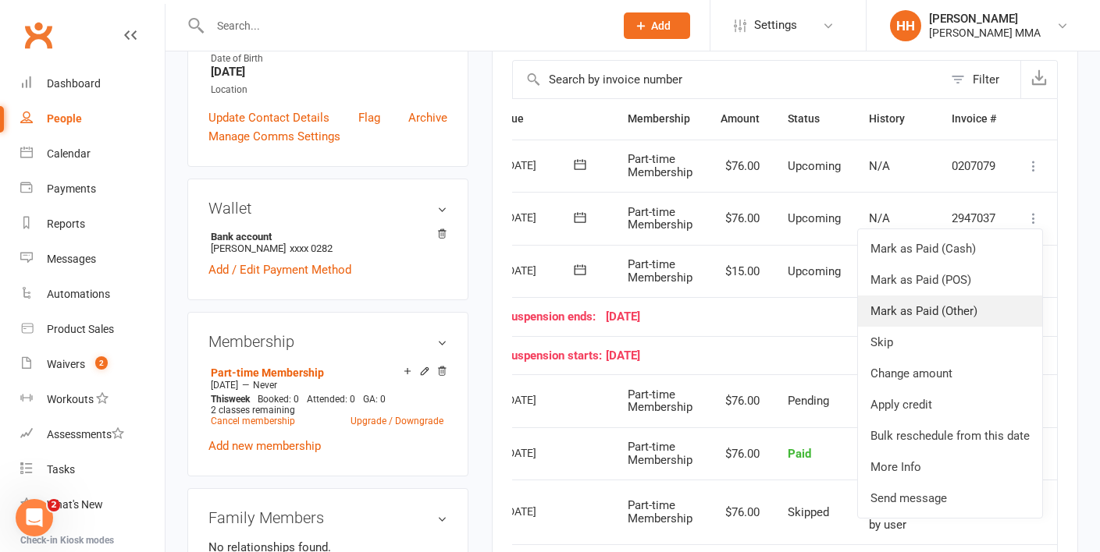
click at [944, 314] on link "Mark as Paid (Other)" at bounding box center [950, 311] width 184 height 31
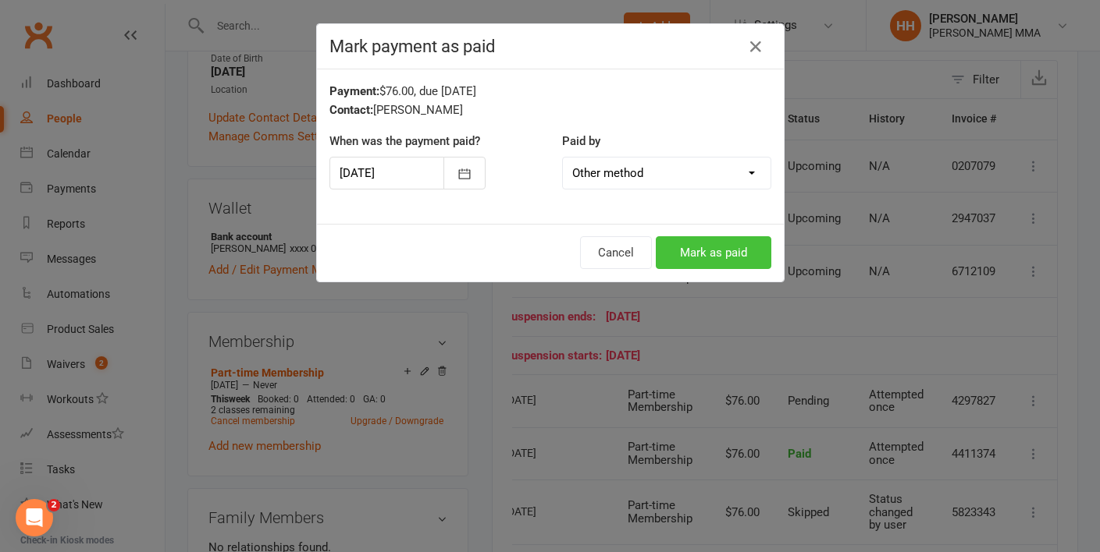
click at [702, 244] on button "Mark as paid" at bounding box center [713, 252] width 115 height 33
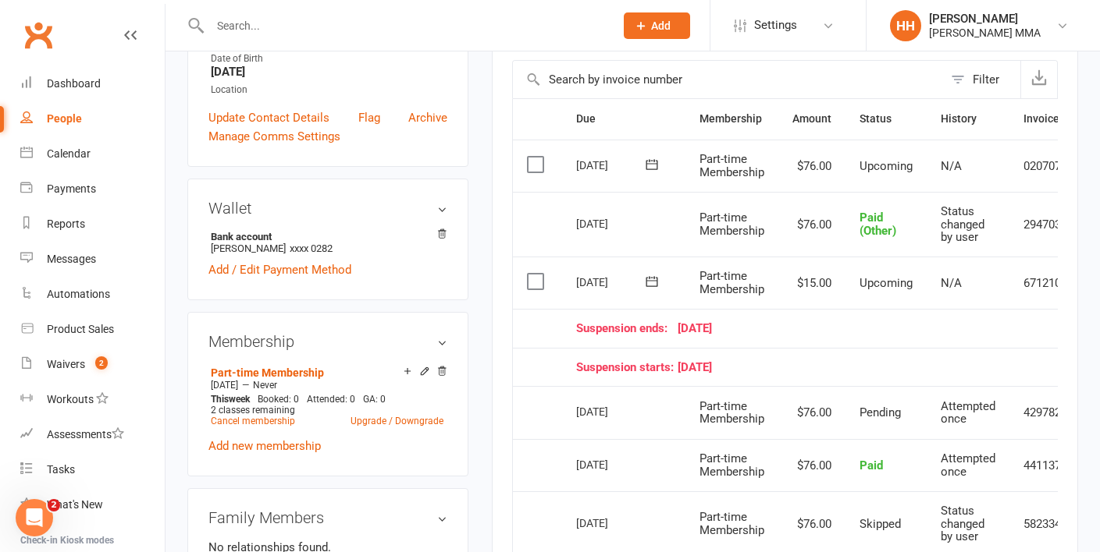
scroll to position [361, 0]
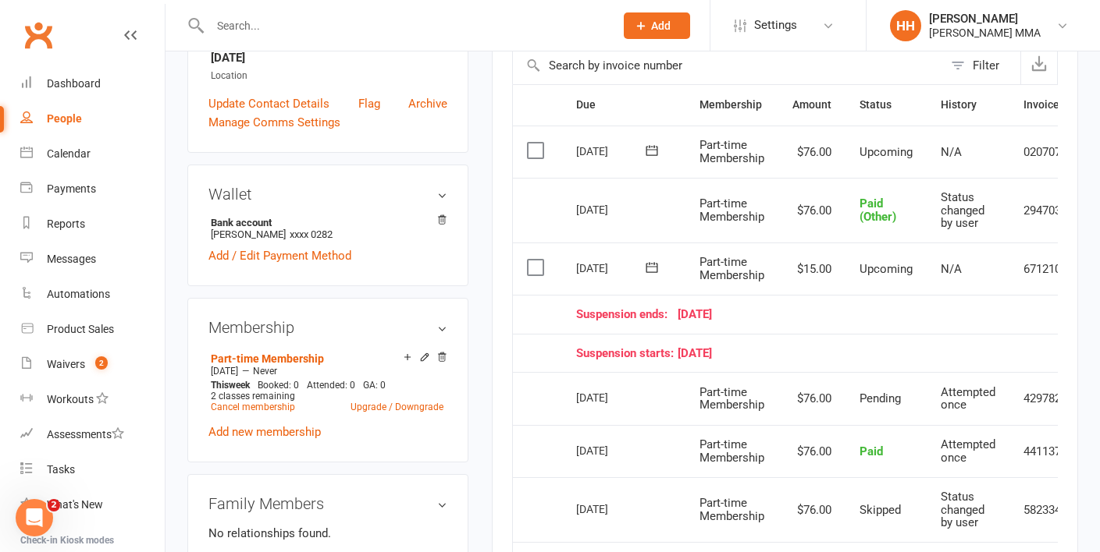
click at [325, 29] on input "text" at bounding box center [404, 26] width 398 height 22
paste input "lachlan henrisson"
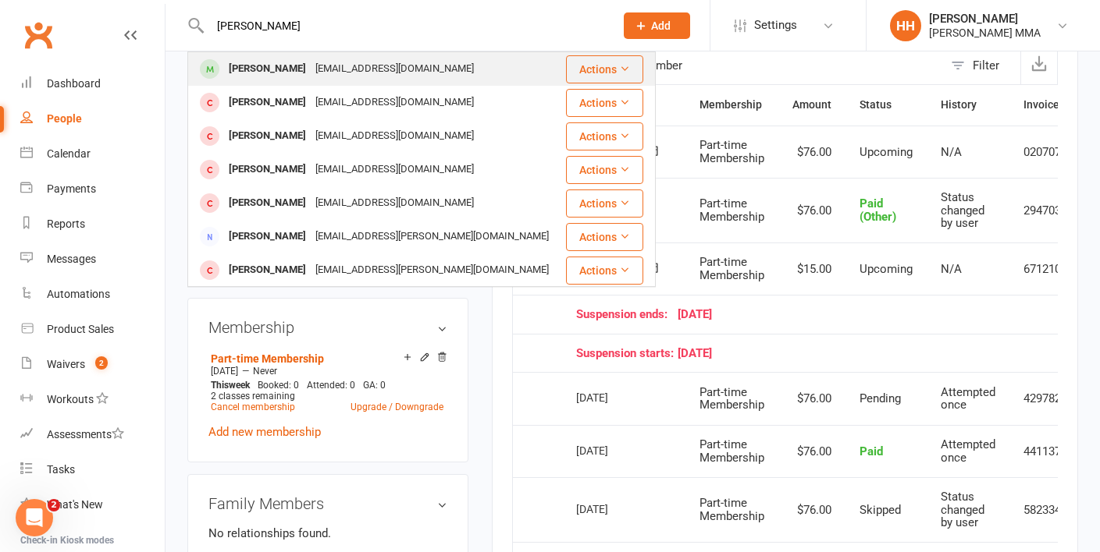
type input "lachlan henrisson"
click at [322, 63] on div "lachlanhenrisson@gmail.com" at bounding box center [395, 69] width 168 height 23
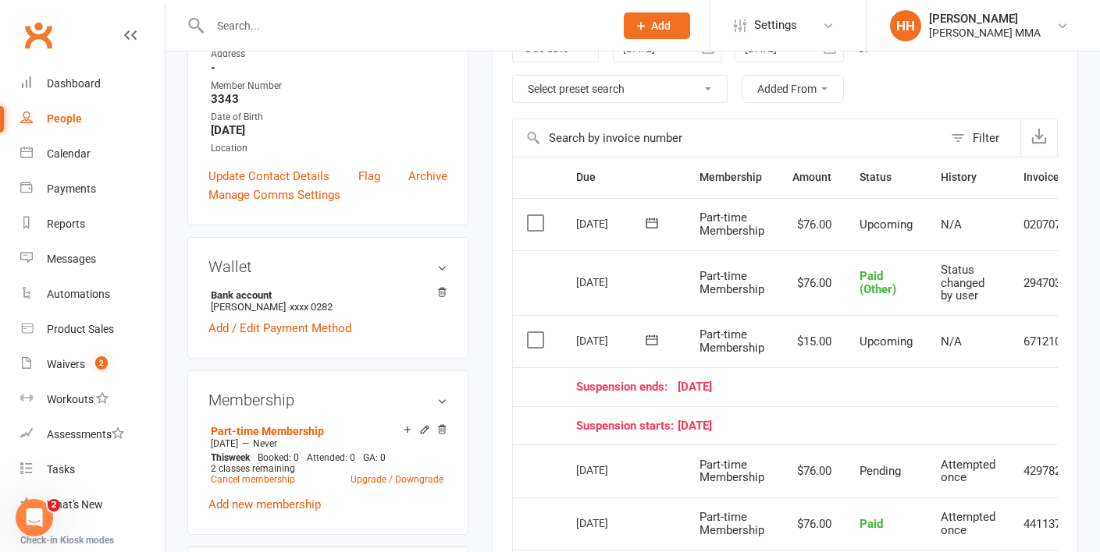
scroll to position [294, 0]
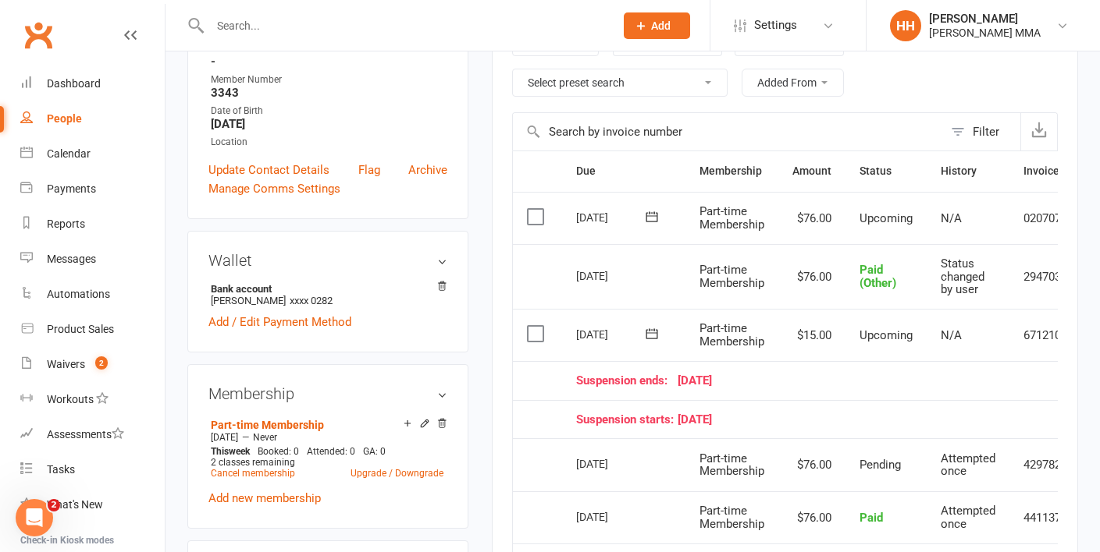
click at [869, 417] on div "Suspension starts: 15 August 25" at bounding box center [822, 420] width 492 height 13
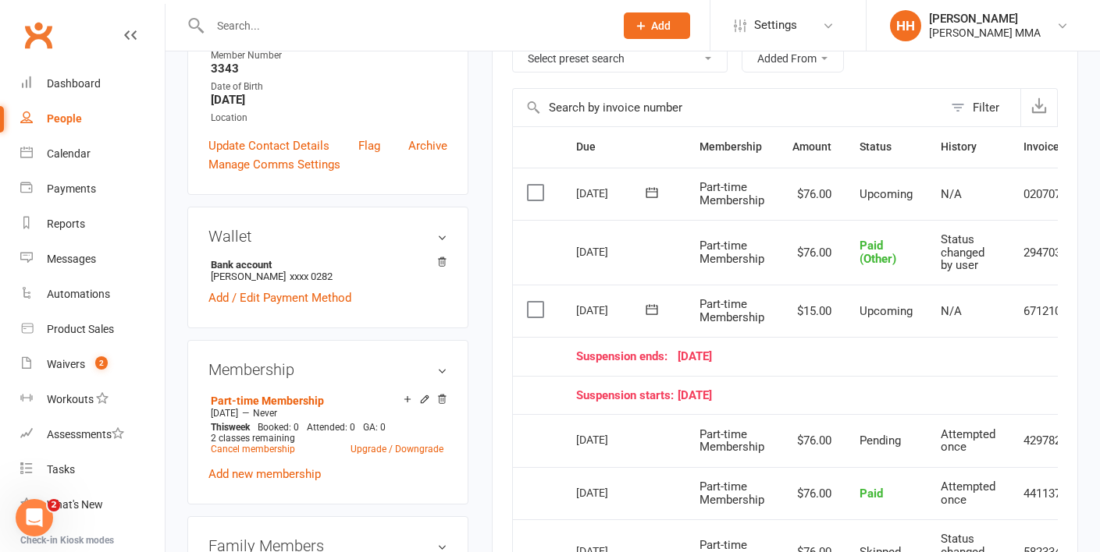
scroll to position [311, 0]
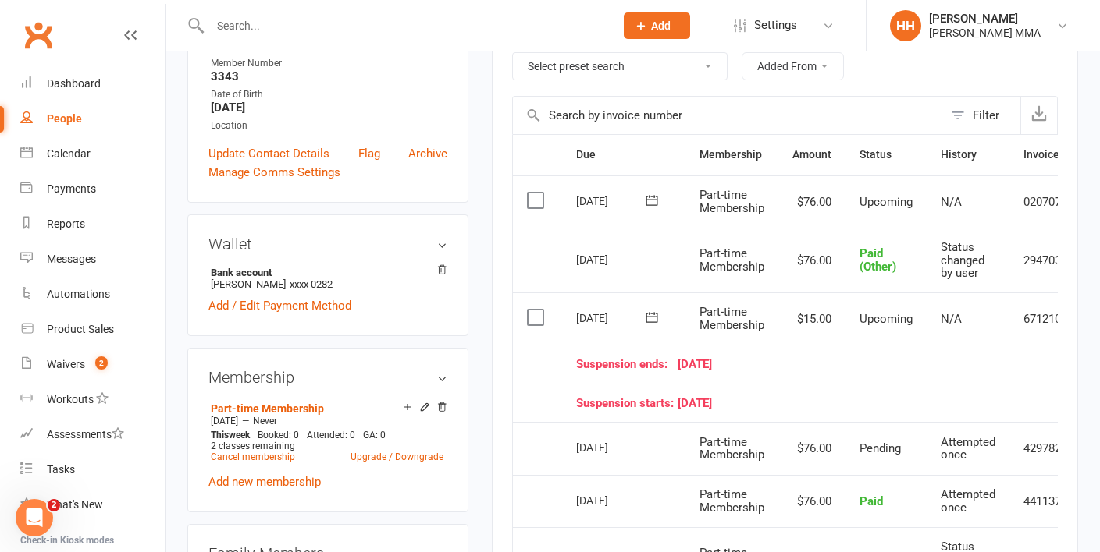
click at [858, 392] on td "Suspension starts: 15 August 25" at bounding box center [822, 403] width 520 height 39
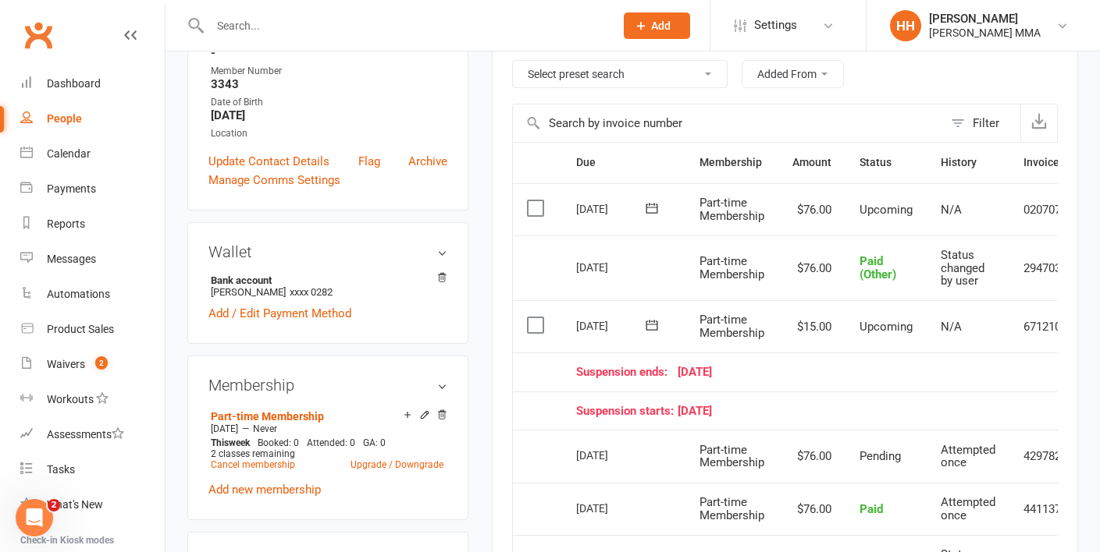
scroll to position [0, 0]
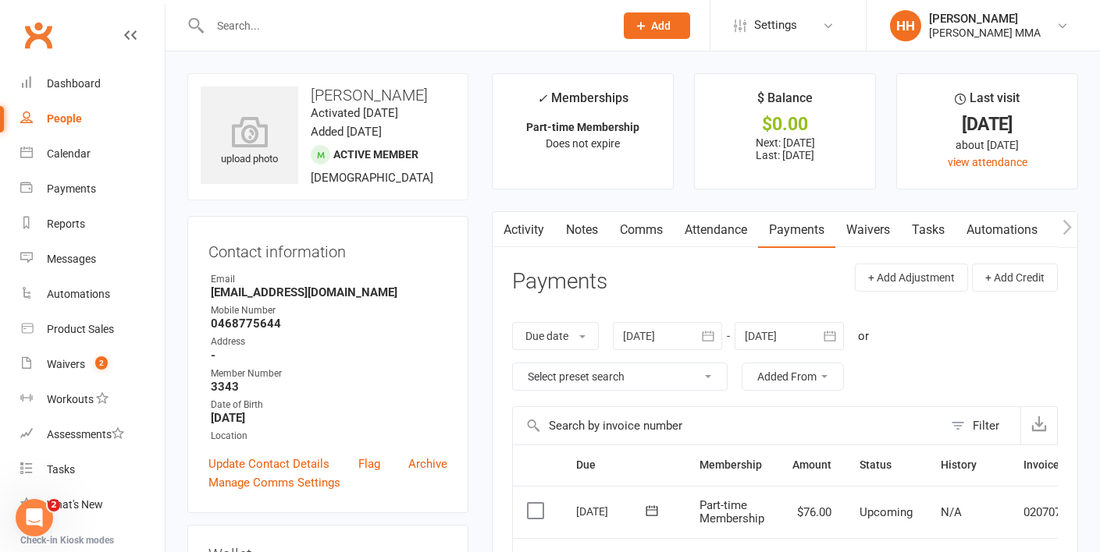
click at [290, 29] on input "text" at bounding box center [404, 26] width 398 height 22
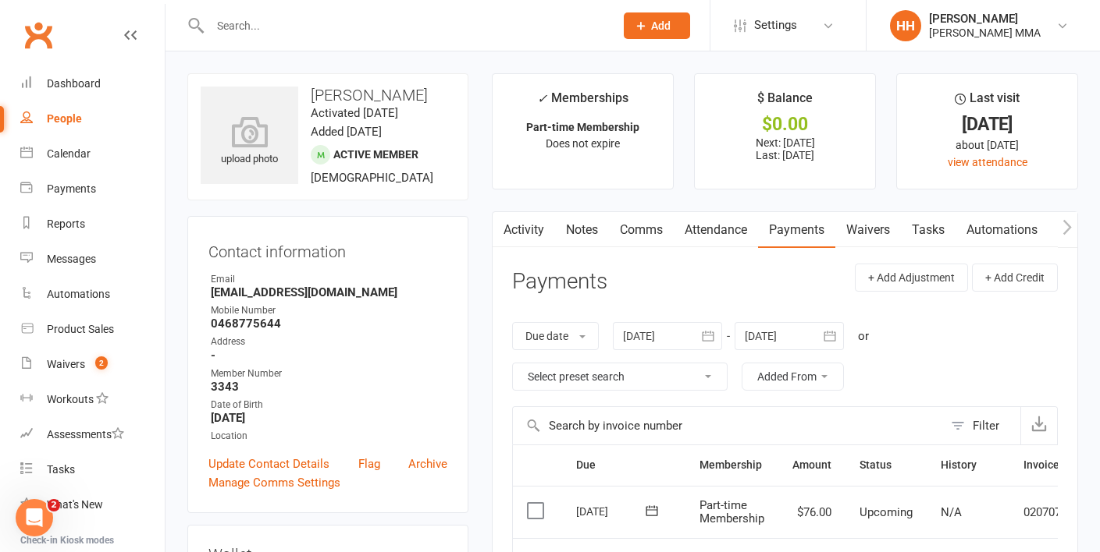
click at [370, 27] on input "text" at bounding box center [404, 26] width 398 height 22
click at [48, 83] on div "Dashboard" at bounding box center [74, 83] width 54 height 12
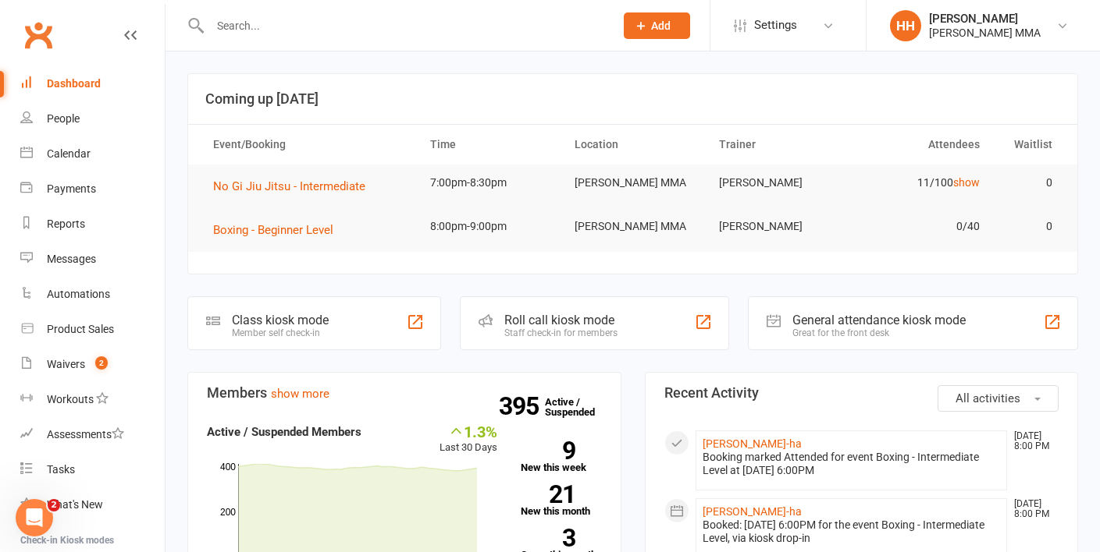
click at [346, 23] on input "text" at bounding box center [404, 26] width 398 height 22
paste input "lachlanhenrisson@gmail.com"
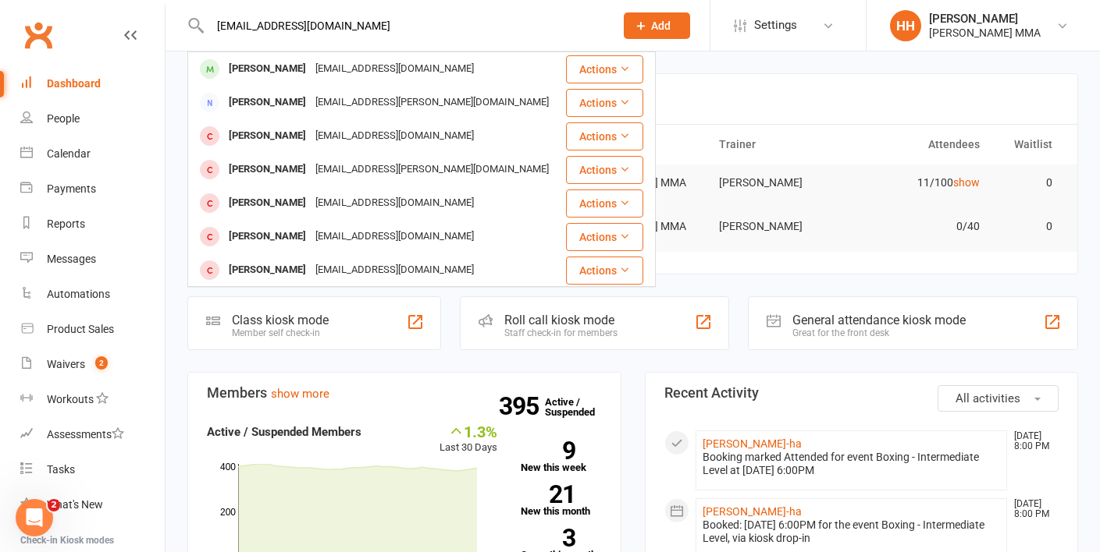
type input "lachlanhenrisson@gmail.com"
click at [354, 58] on div "lachlanhenrisson@gmail.com" at bounding box center [395, 69] width 168 height 23
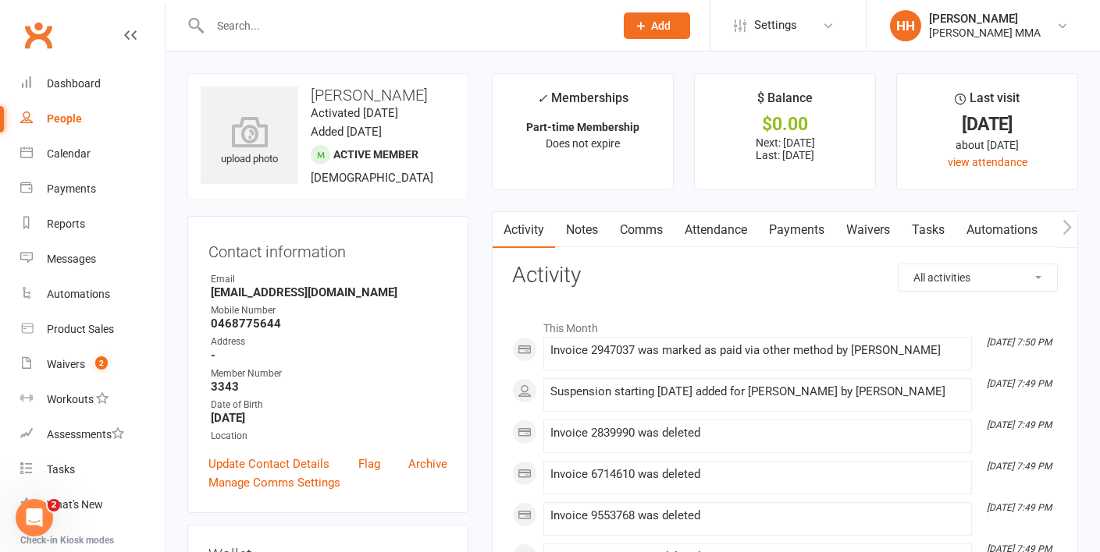
click at [827, 230] on link "Payments" at bounding box center [796, 230] width 77 height 36
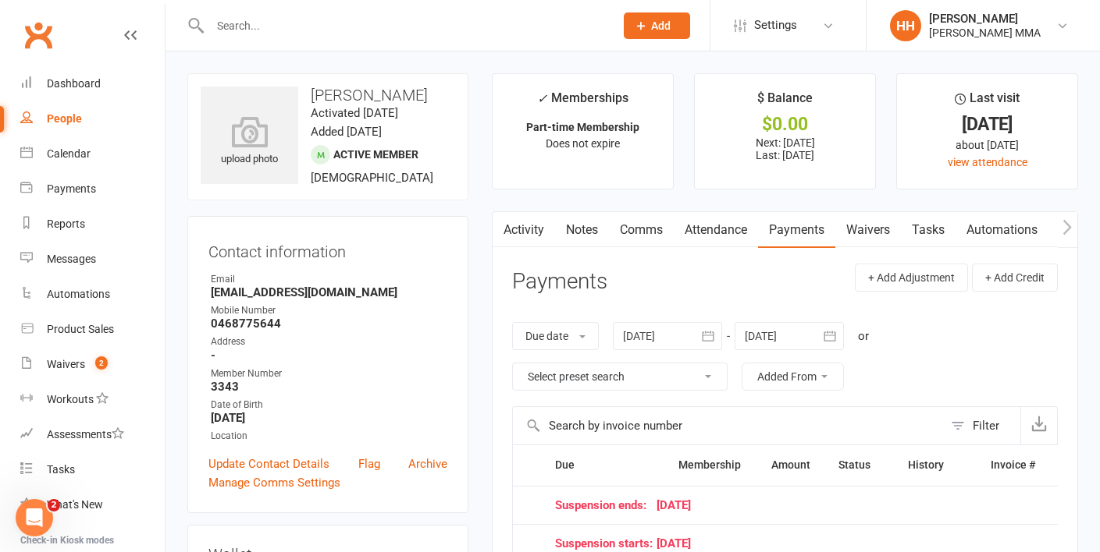
click at [111, 115] on link "People" at bounding box center [92, 118] width 144 height 35
select select "100"
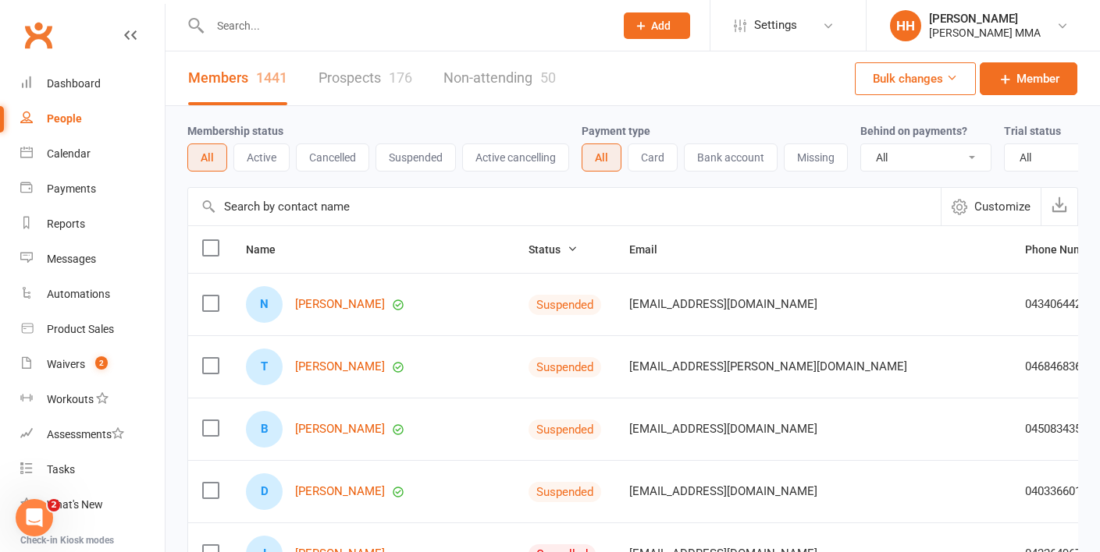
click at [251, 32] on input "text" at bounding box center [404, 26] width 398 height 22
paste input "hee kim"
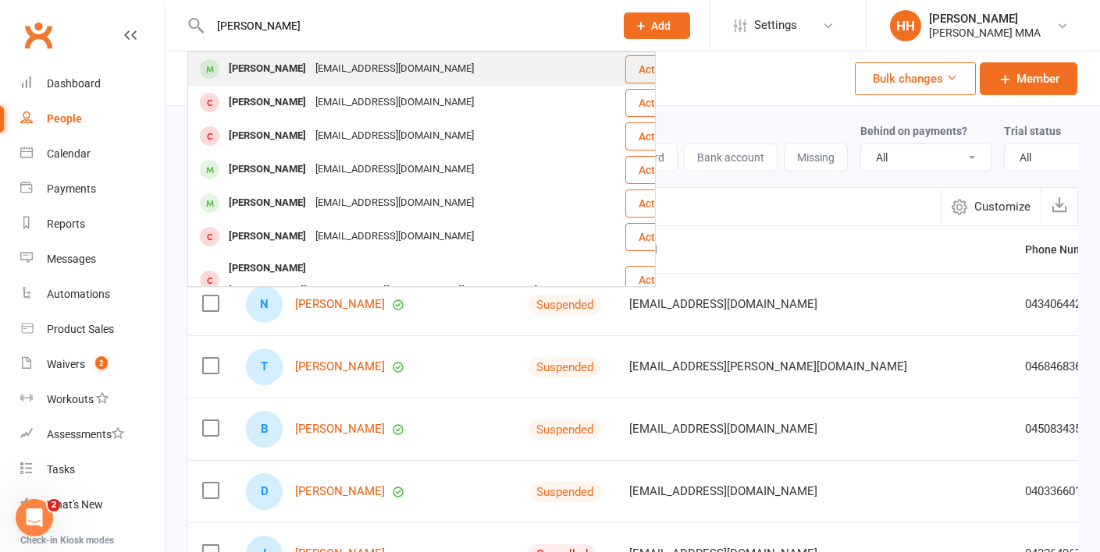
type input "hee kim"
click at [311, 61] on div "hgkemail@gmail.com" at bounding box center [395, 69] width 168 height 23
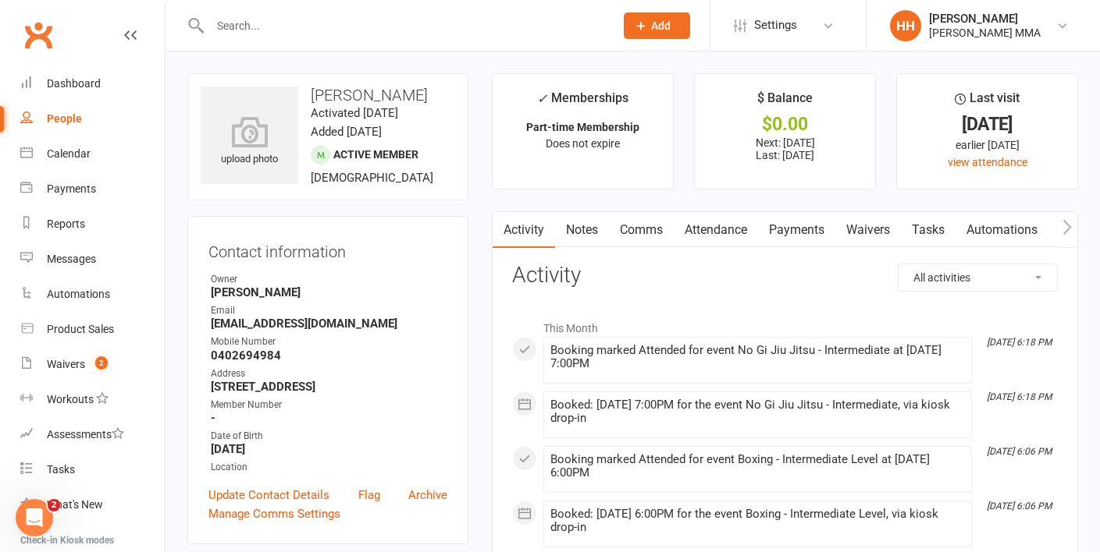
click at [790, 231] on link "Payments" at bounding box center [796, 230] width 77 height 36
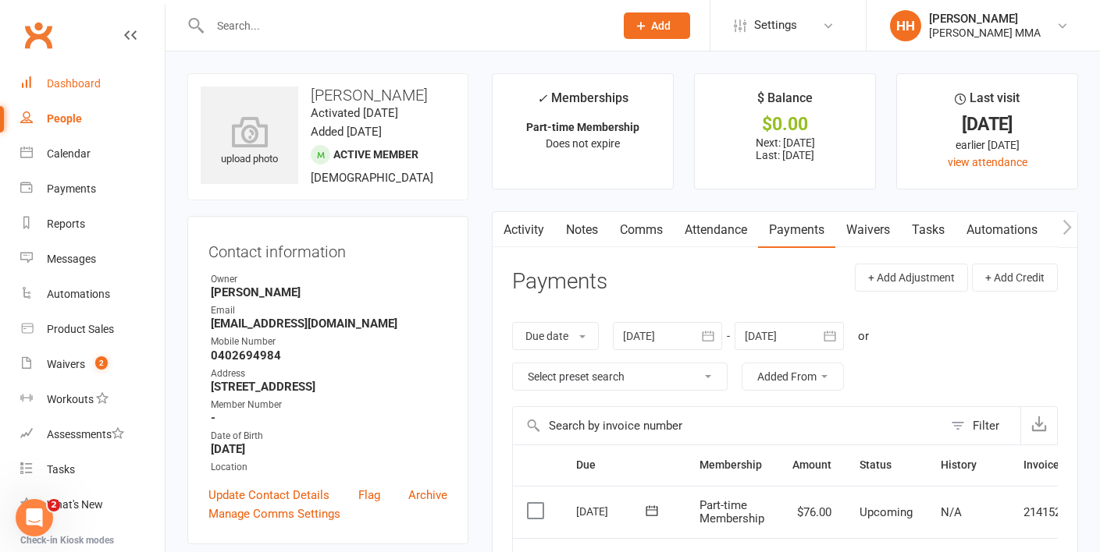
click at [71, 87] on div "Dashboard" at bounding box center [74, 83] width 54 height 12
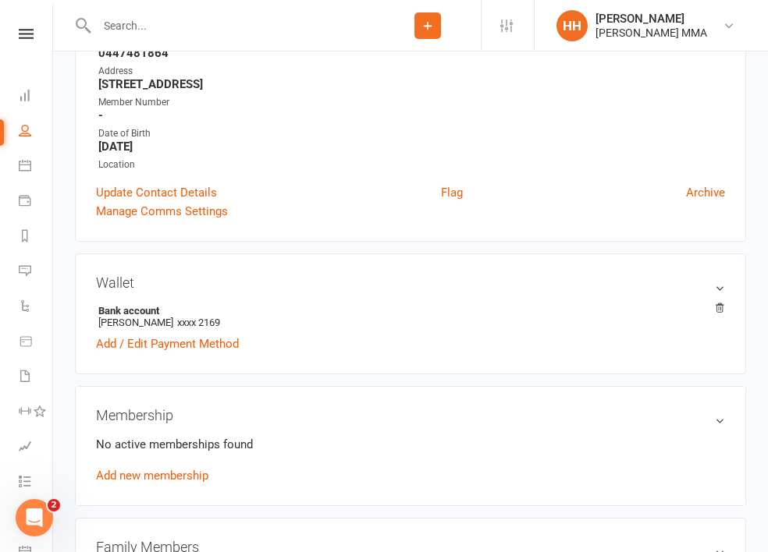
click at [208, 23] on input "text" at bounding box center [233, 26] width 282 height 22
type input "q"
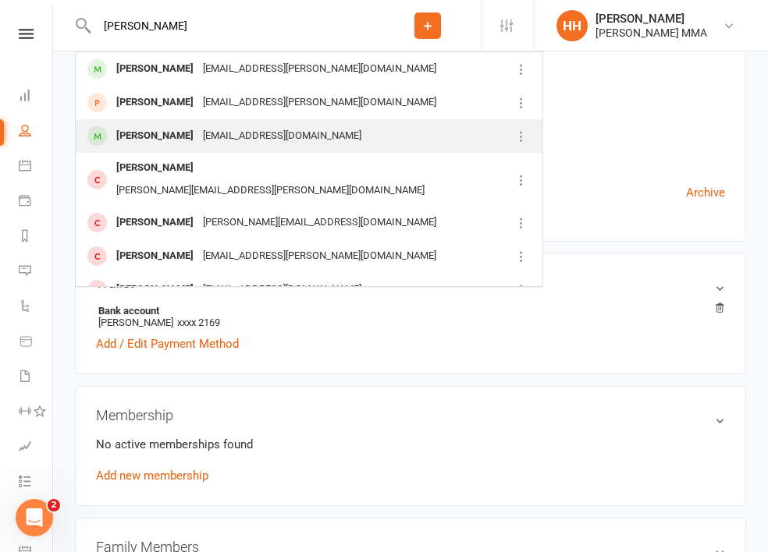
type input "[PERSON_NAME]"
click at [235, 132] on div "[EMAIL_ADDRESS][DOMAIN_NAME]" at bounding box center [282, 136] width 168 height 23
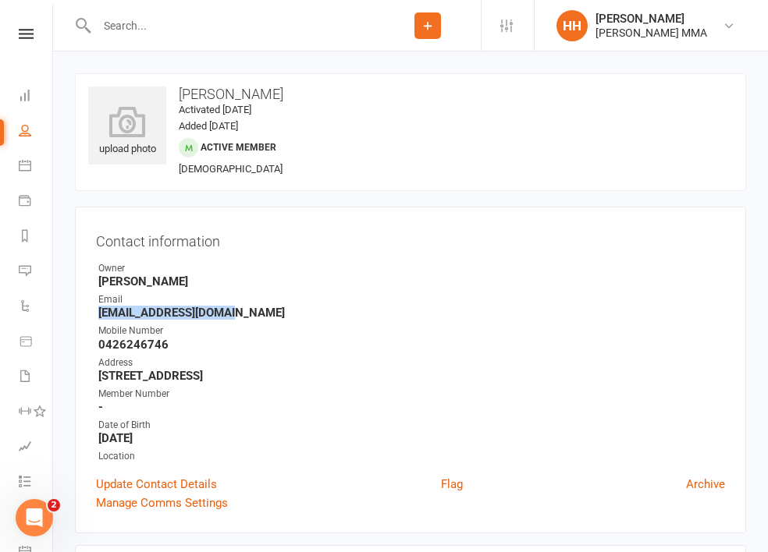
drag, startPoint x: 95, startPoint y: 311, endPoint x: 311, endPoint y: 311, distance: 216.2
click at [311, 311] on li "Email [EMAIL_ADDRESS][DOMAIN_NAME]" at bounding box center [410, 306] width 629 height 27
copy strong "[EMAIL_ADDRESS][DOMAIN_NAME]"
click at [141, 390] on div "Member Number" at bounding box center [411, 394] width 627 height 15
drag, startPoint x: 96, startPoint y: 343, endPoint x: 221, endPoint y: 343, distance: 124.9
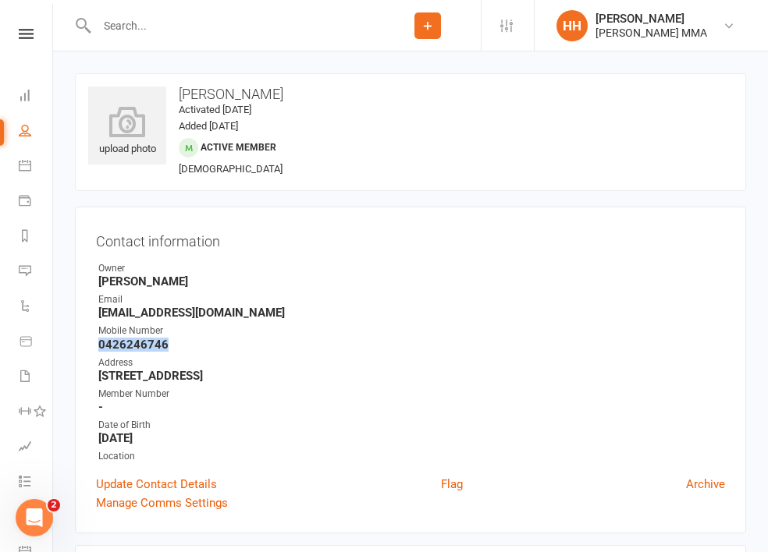
click at [221, 343] on li "Mobile Number [PHONE_NUMBER]" at bounding box center [410, 337] width 629 height 27
copy strong "0426246746"
click at [148, 28] on input "text" at bounding box center [233, 26] width 282 height 22
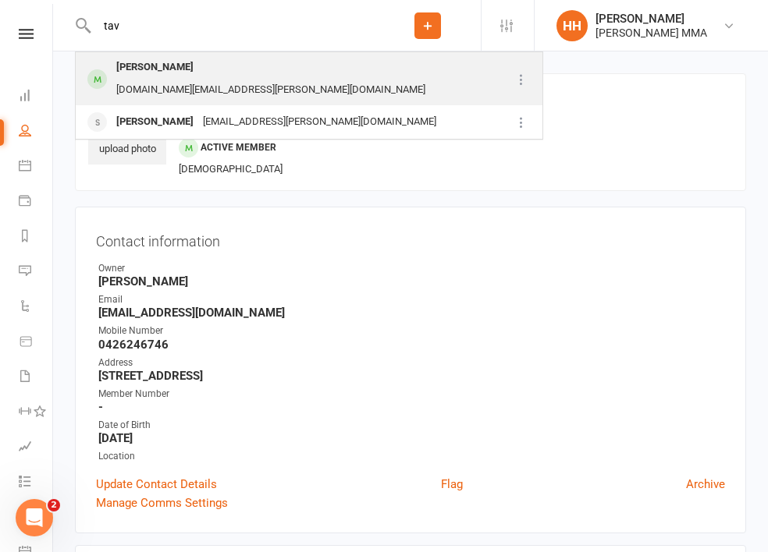
type input "tav"
click at [165, 59] on div "[PERSON_NAME]" at bounding box center [155, 67] width 87 height 23
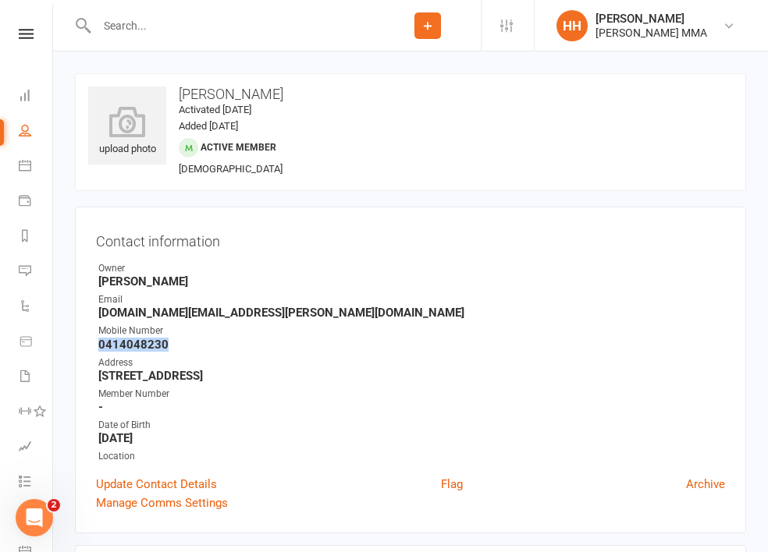
drag, startPoint x: 95, startPoint y: 343, endPoint x: 214, endPoint y: 344, distance: 118.6
click at [214, 344] on li "Mobile Number [PHONE_NUMBER]" at bounding box center [410, 337] width 629 height 27
copy strong "0414048230"
